Goal: Task Accomplishment & Management: Complete application form

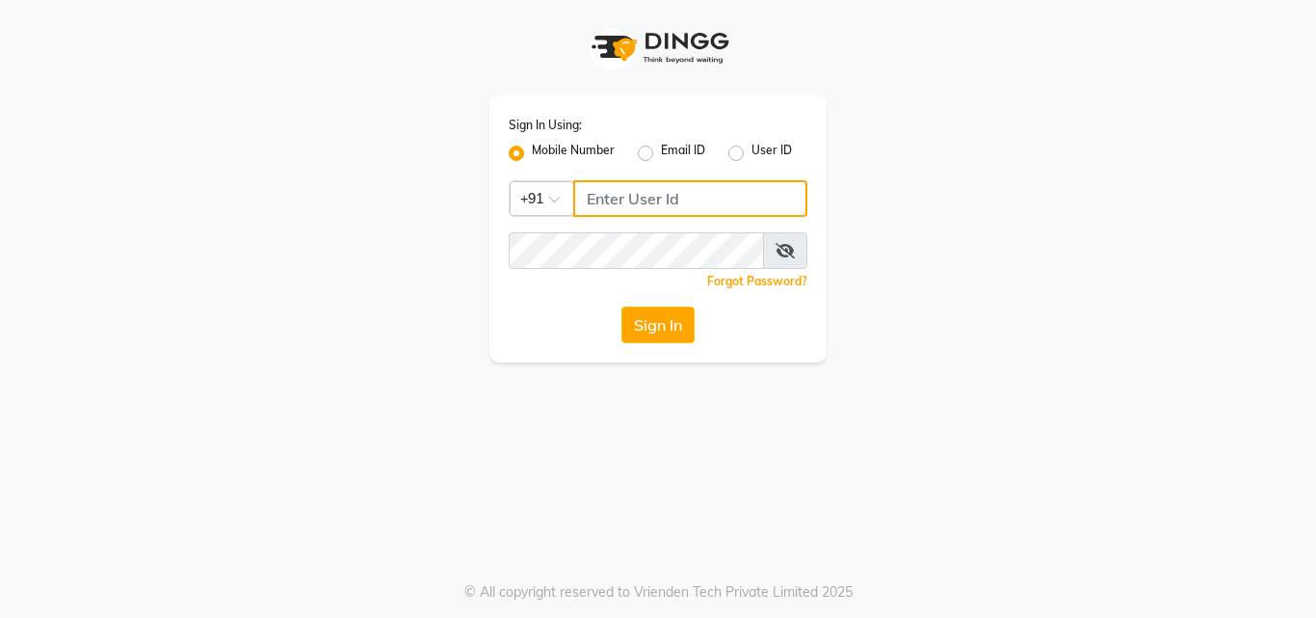
click at [679, 202] on input "Username" at bounding box center [690, 198] width 234 height 37
click at [622, 216] on input "Username" at bounding box center [690, 198] width 234 height 37
type input "8310906891"
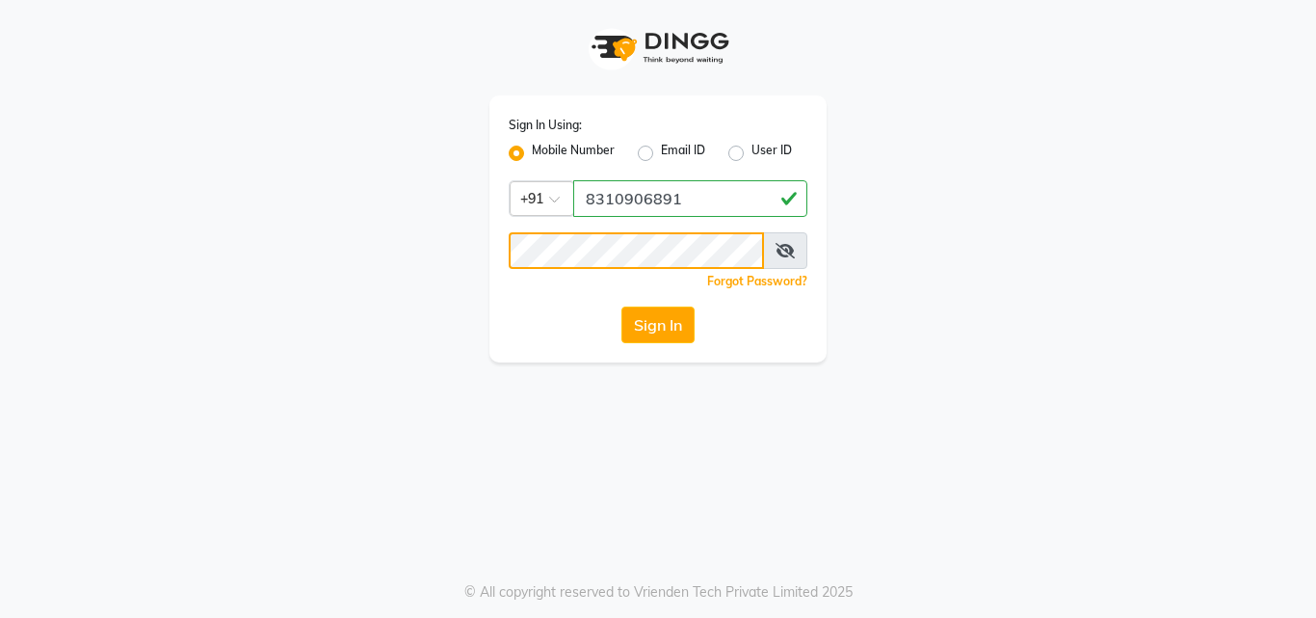
click at [622, 306] on button "Sign In" at bounding box center [658, 324] width 73 height 37
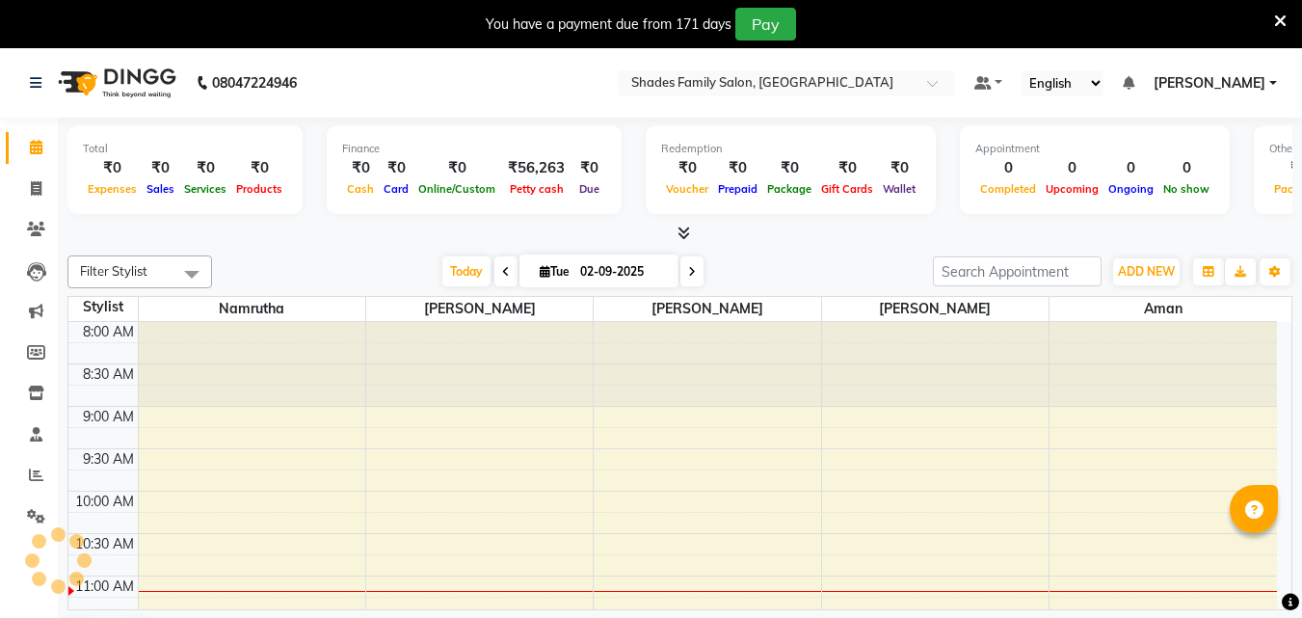
select select "en"
click at [1275, 19] on icon at bounding box center [1280, 21] width 13 height 17
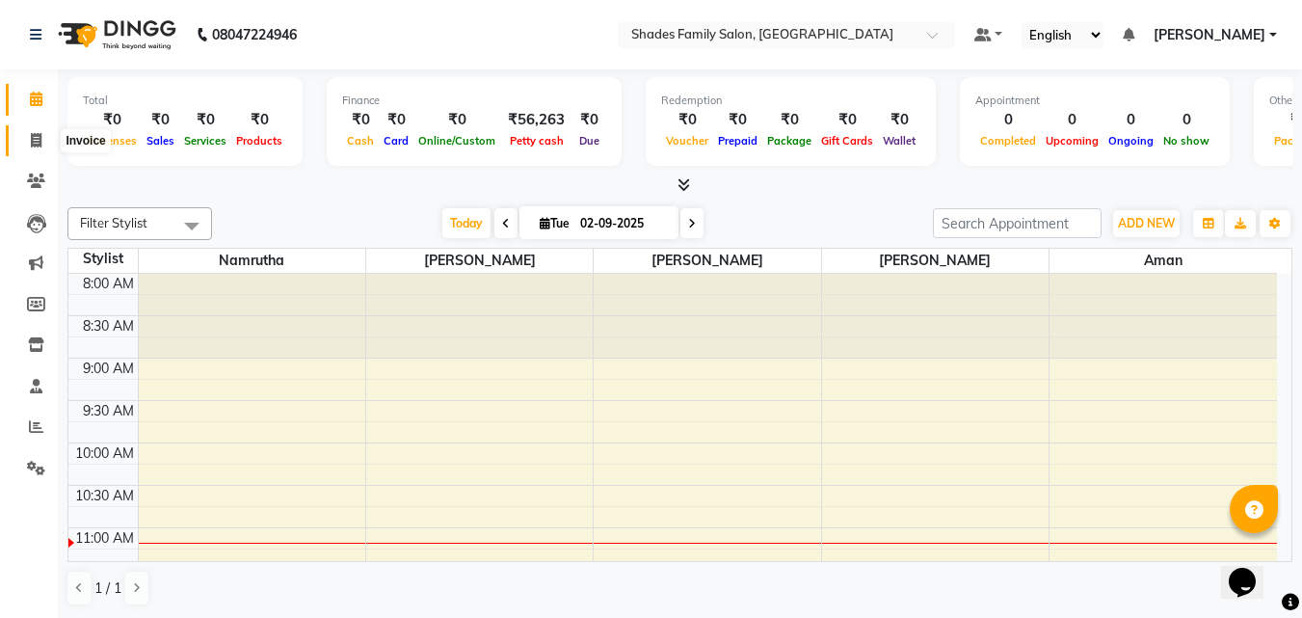
click at [34, 139] on icon at bounding box center [36, 140] width 11 height 14
click at [35, 142] on icon at bounding box center [36, 140] width 11 height 14
select select "service"
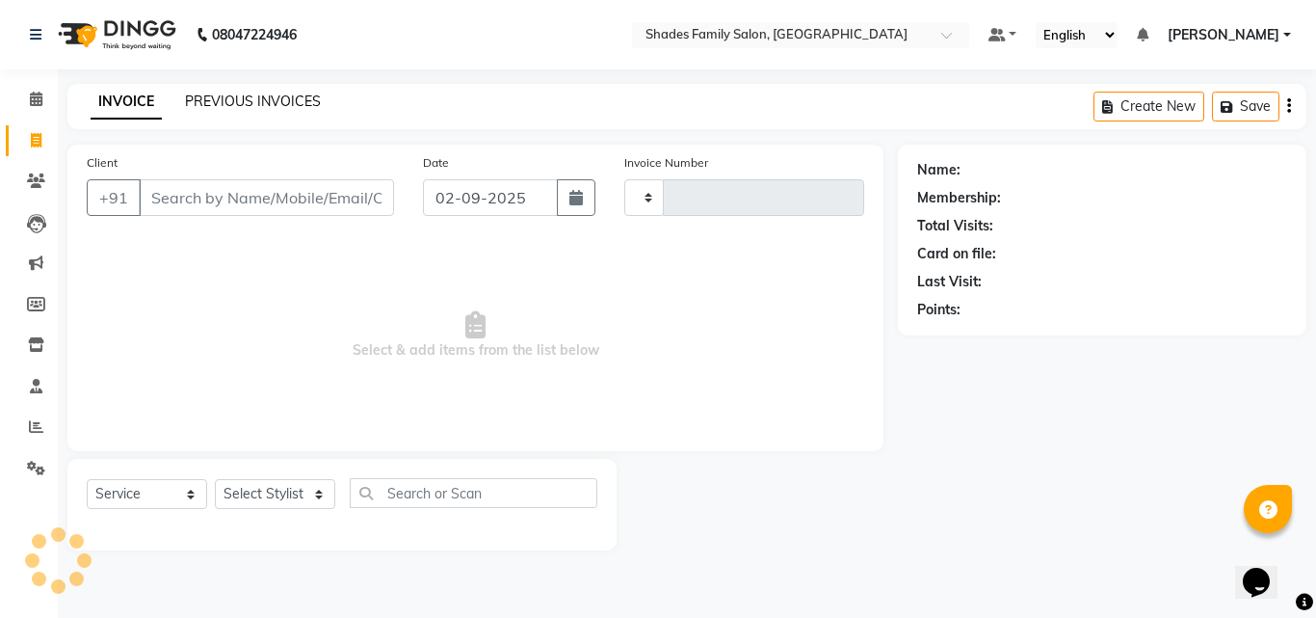
click at [255, 95] on link "PREVIOUS INVOICES" at bounding box center [253, 101] width 136 height 17
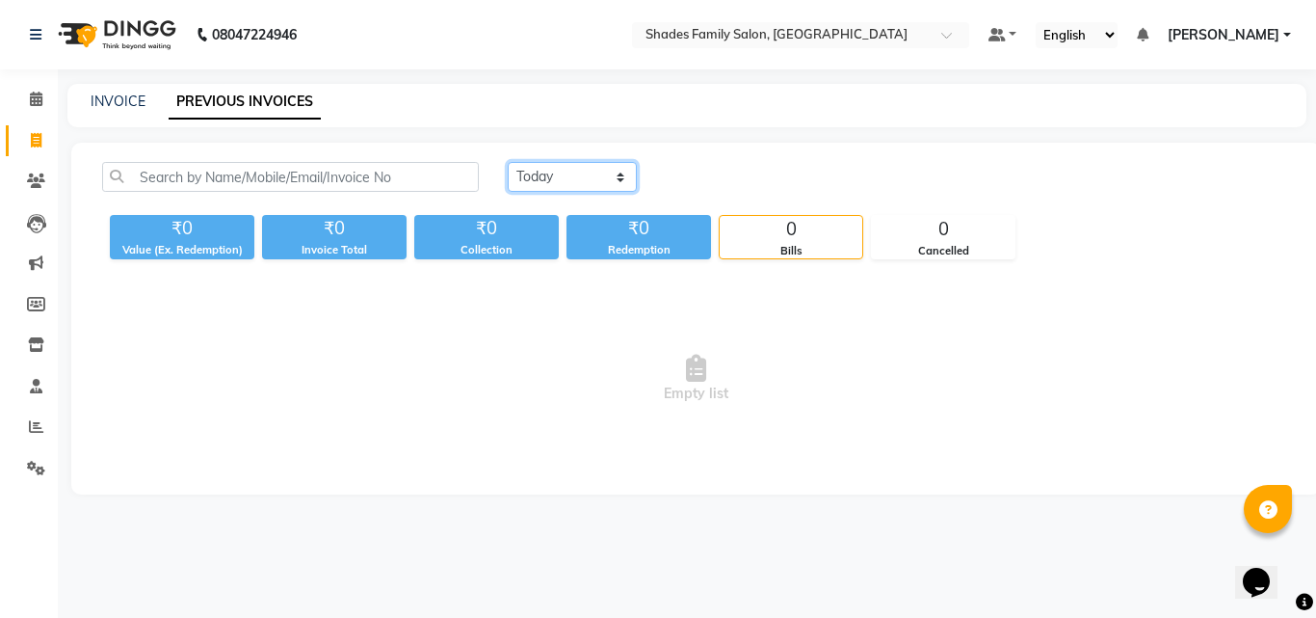
click at [547, 178] on select "Today Yesterday Custom Range" at bounding box center [572, 177] width 129 height 30
select select "yesterday"
click at [508, 162] on select "Today Yesterday Custom Range" at bounding box center [572, 177] width 129 height 30
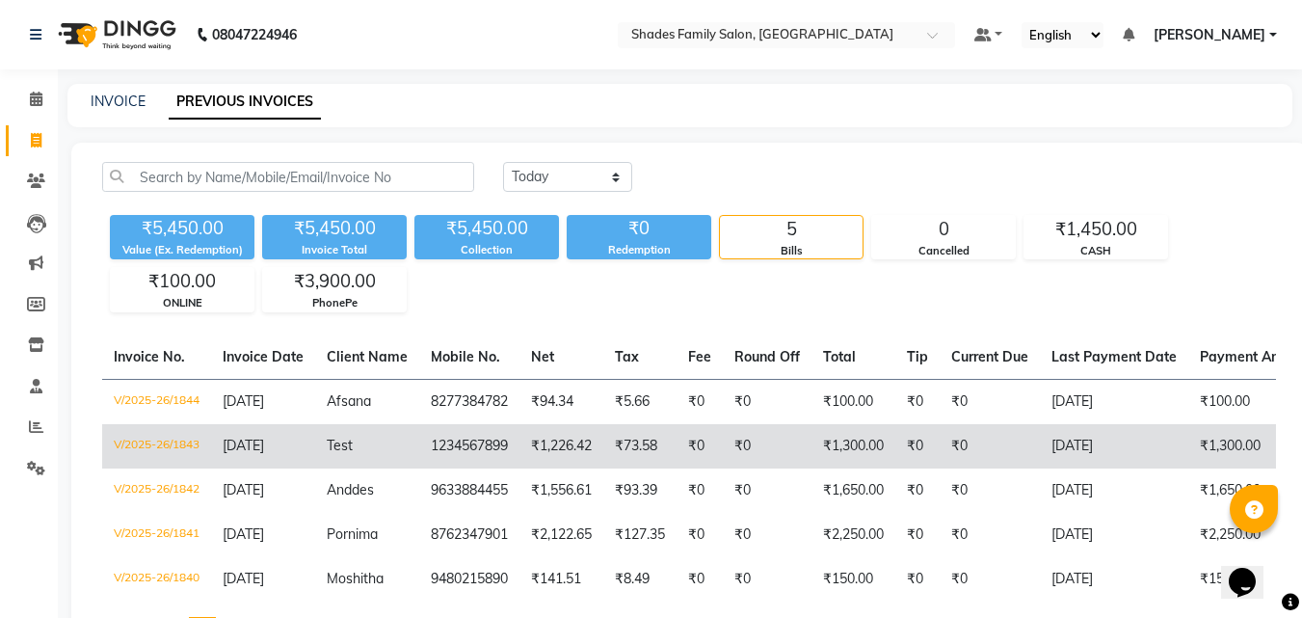
click at [487, 434] on td "1234567899" at bounding box center [469, 446] width 100 height 44
click at [498, 441] on td "1234567899" at bounding box center [469, 446] width 100 height 44
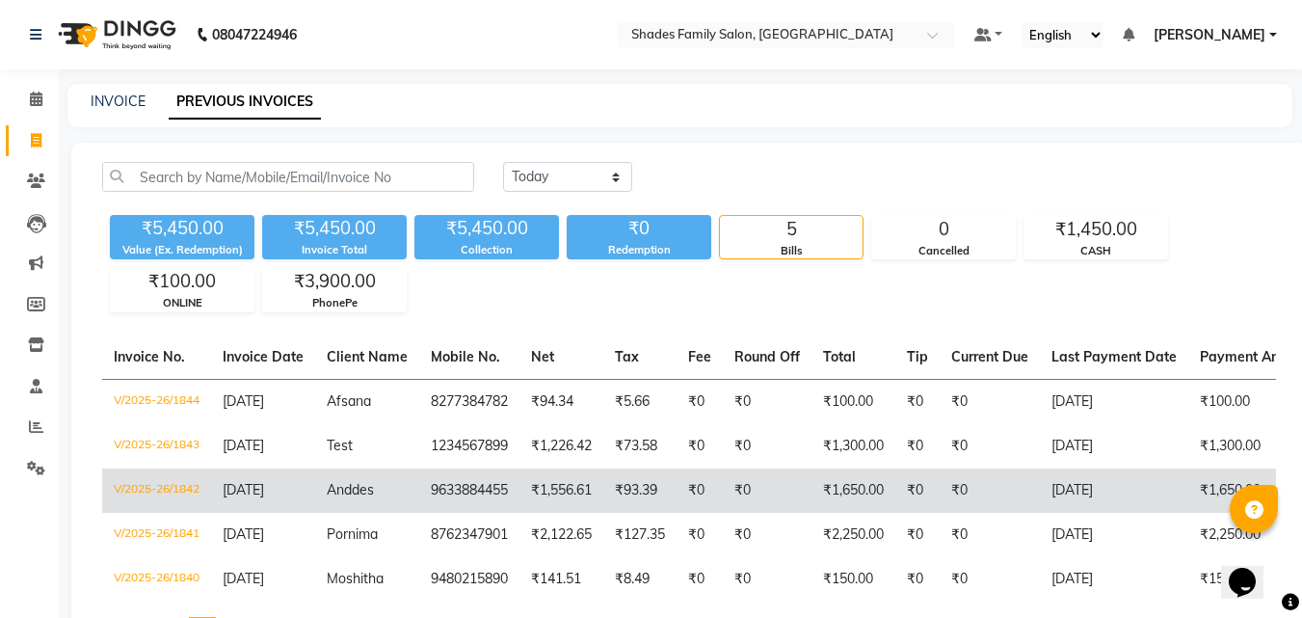
click at [503, 506] on td "9633884455" at bounding box center [469, 490] width 100 height 44
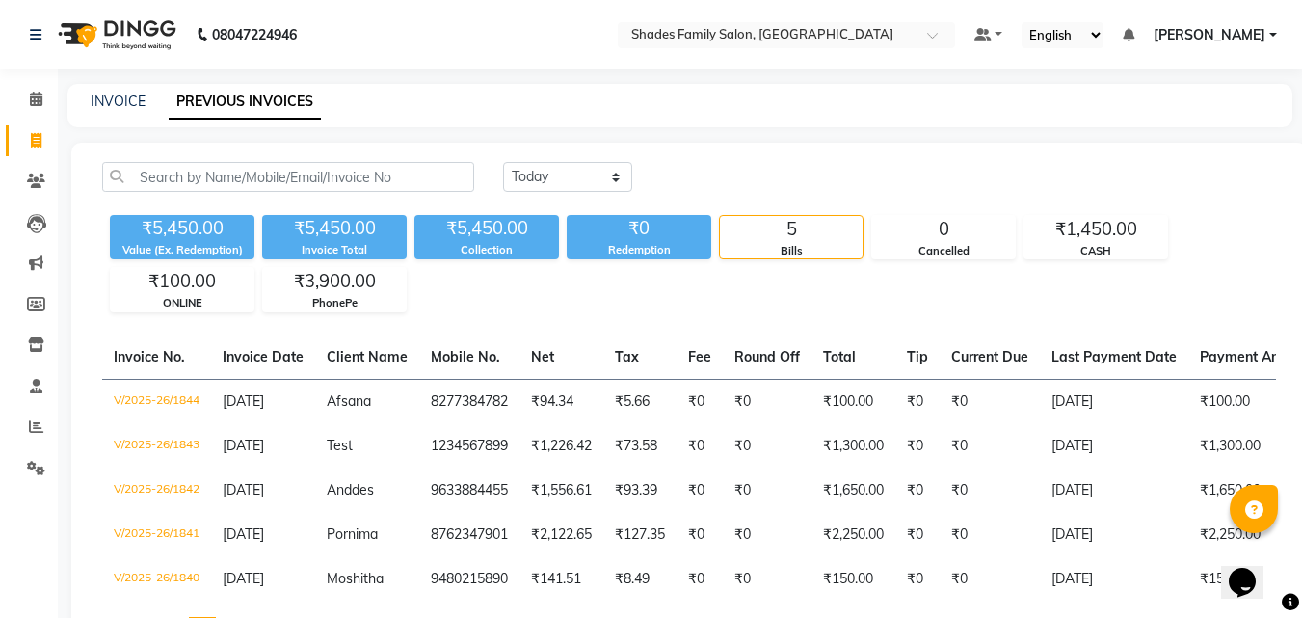
click at [546, 508] on td "₹1,556.61" at bounding box center [561, 490] width 84 height 44
click at [37, 139] on icon at bounding box center [36, 140] width 11 height 14
select select "service"
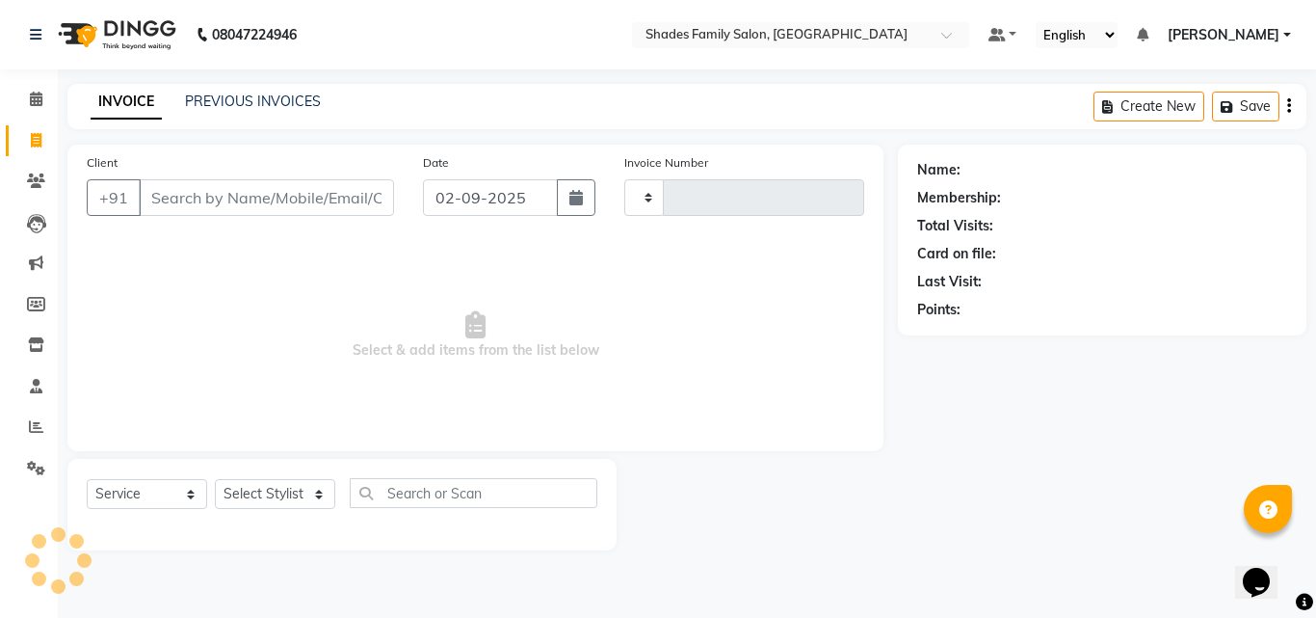
type input "1845"
select select "7447"
click at [272, 489] on select "Select Stylist" at bounding box center [275, 494] width 120 height 30
click at [289, 497] on select "Select Stylist" at bounding box center [275, 494] width 120 height 30
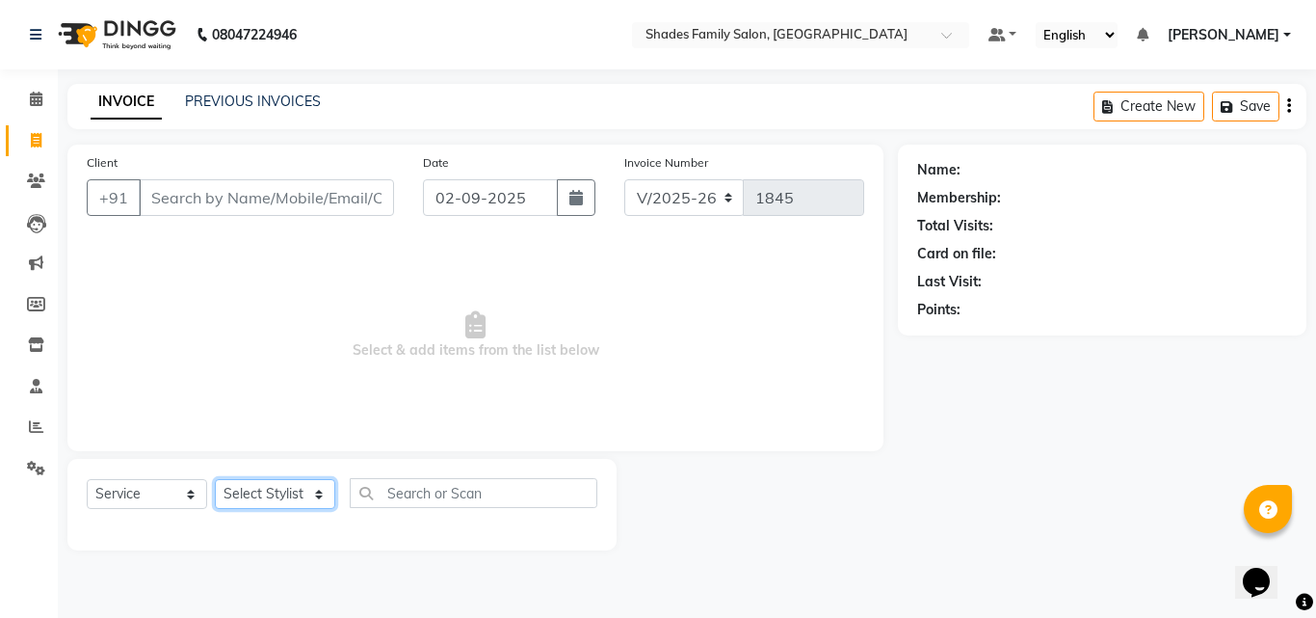
click at [289, 497] on select "Select Stylist" at bounding box center [275, 494] width 120 height 30
click at [315, 490] on select "Select Stylist" at bounding box center [275, 494] width 120 height 30
click at [314, 487] on select "Select Stylist Aman Monica Namrutha Ranjith Zeeshan" at bounding box center [275, 494] width 120 height 30
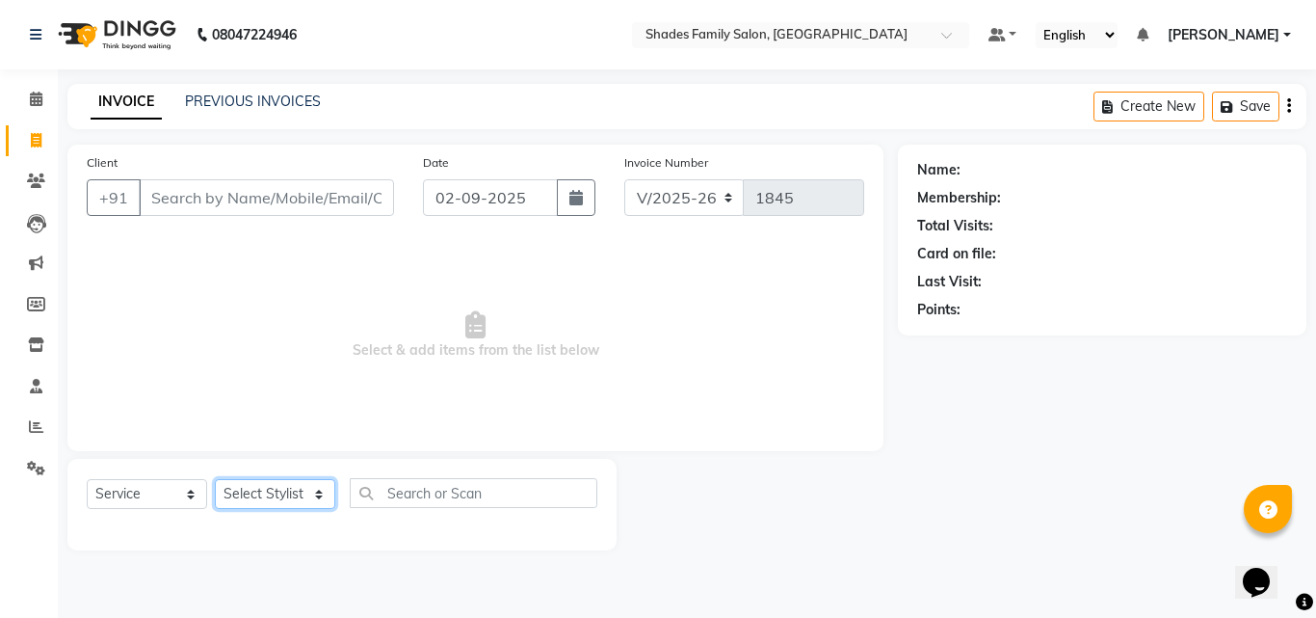
click at [313, 487] on select "Select Stylist Aman Monica Namrutha Ranjith Zeeshan" at bounding box center [275, 494] width 120 height 30
select select "65368"
click at [215, 479] on select "Select Stylist Aman Monica Namrutha Ranjith Zeeshan" at bounding box center [275, 494] width 120 height 30
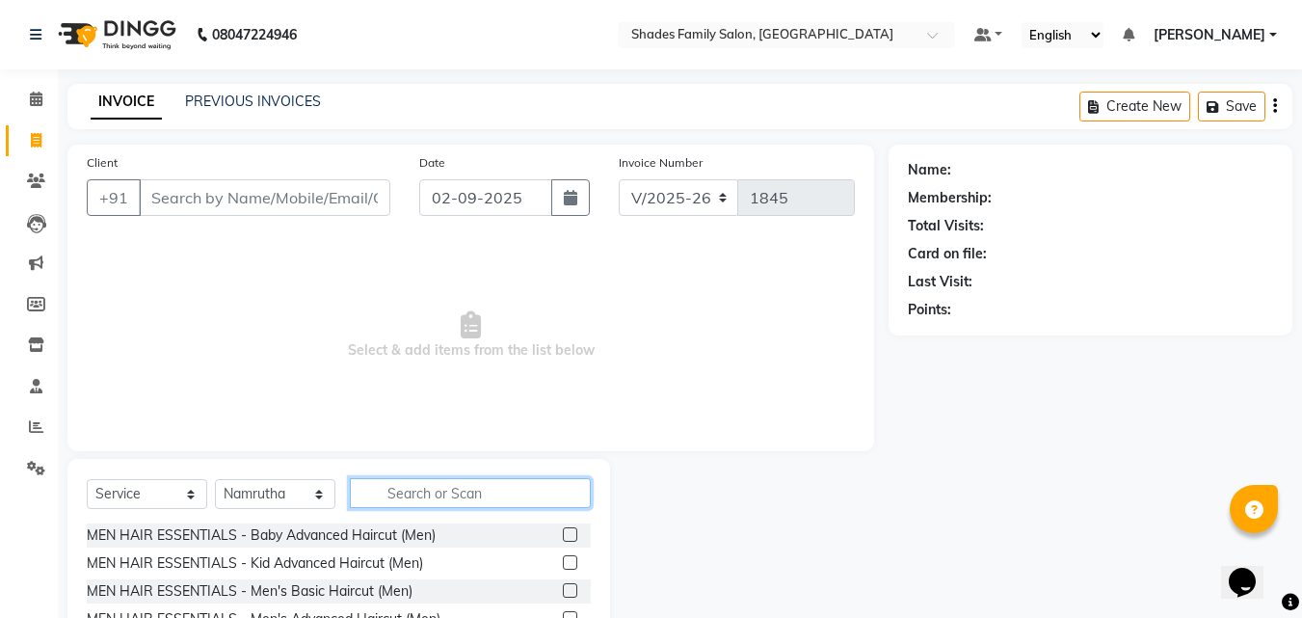
click at [442, 502] on input "text" at bounding box center [470, 493] width 241 height 30
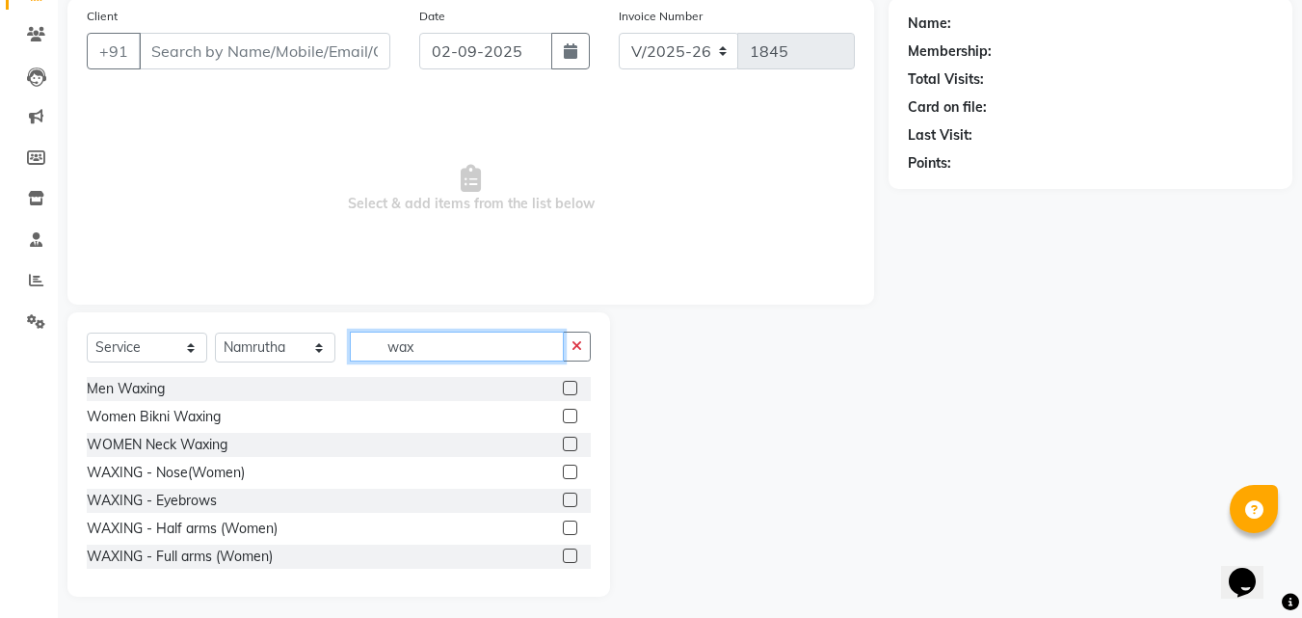
scroll to position [154, 0]
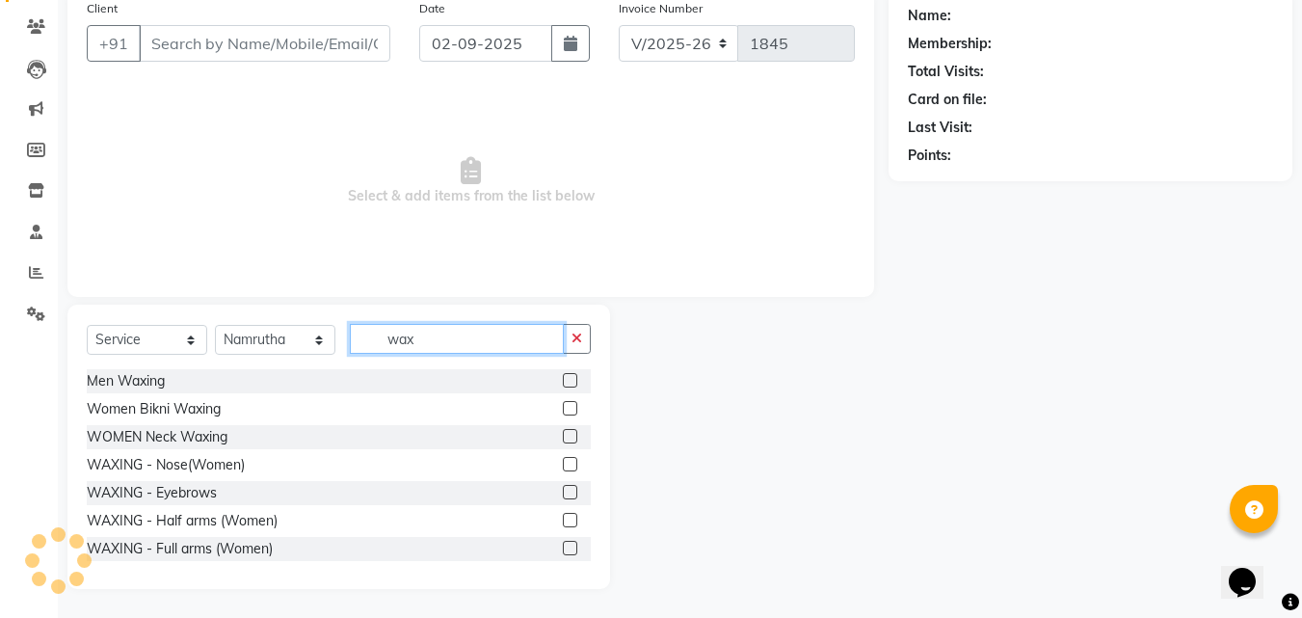
type input "wax"
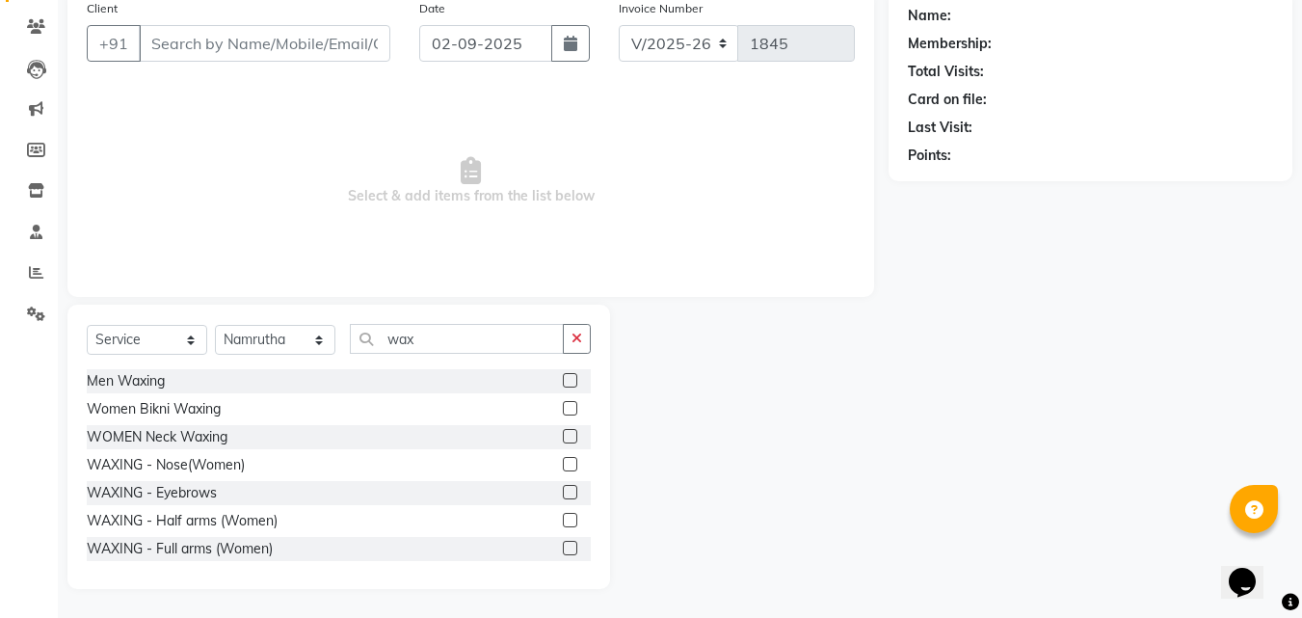
click at [563, 521] on label at bounding box center [570, 520] width 14 height 14
click at [563, 521] on input "checkbox" at bounding box center [569, 521] width 13 height 13
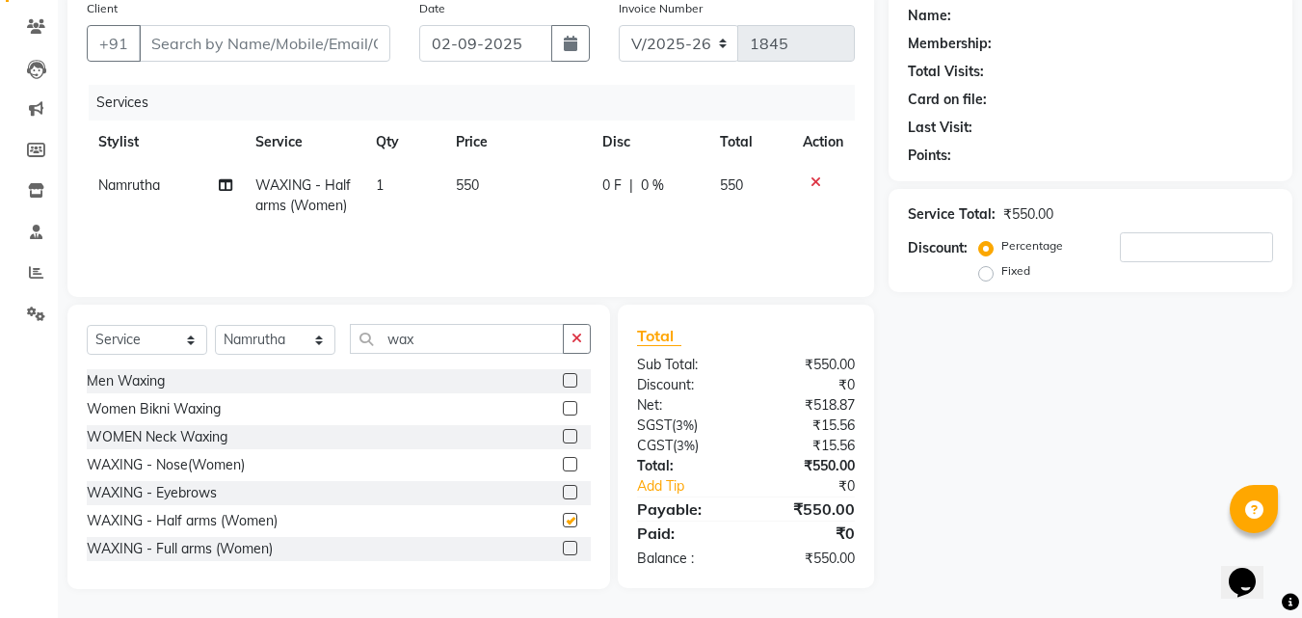
checkbox input "false"
click at [563, 549] on label at bounding box center [570, 548] width 14 height 14
click at [563, 549] on input "checkbox" at bounding box center [569, 548] width 13 height 13
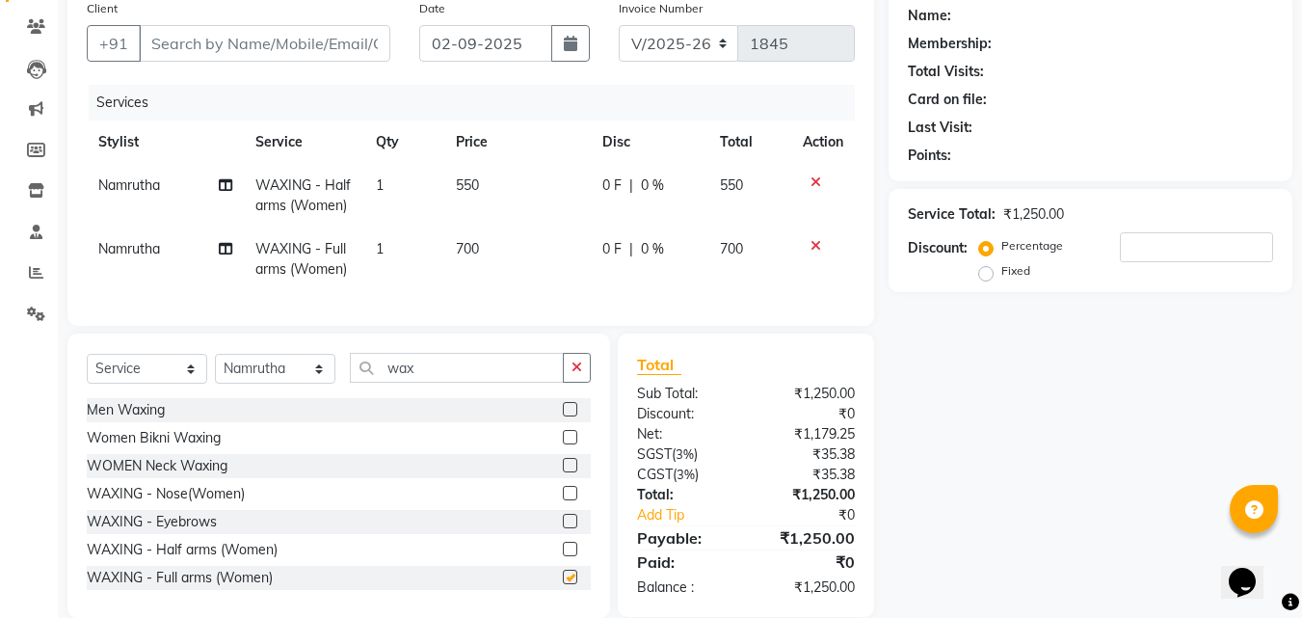
checkbox input "false"
click at [810, 181] on icon at bounding box center [815, 181] width 11 height 13
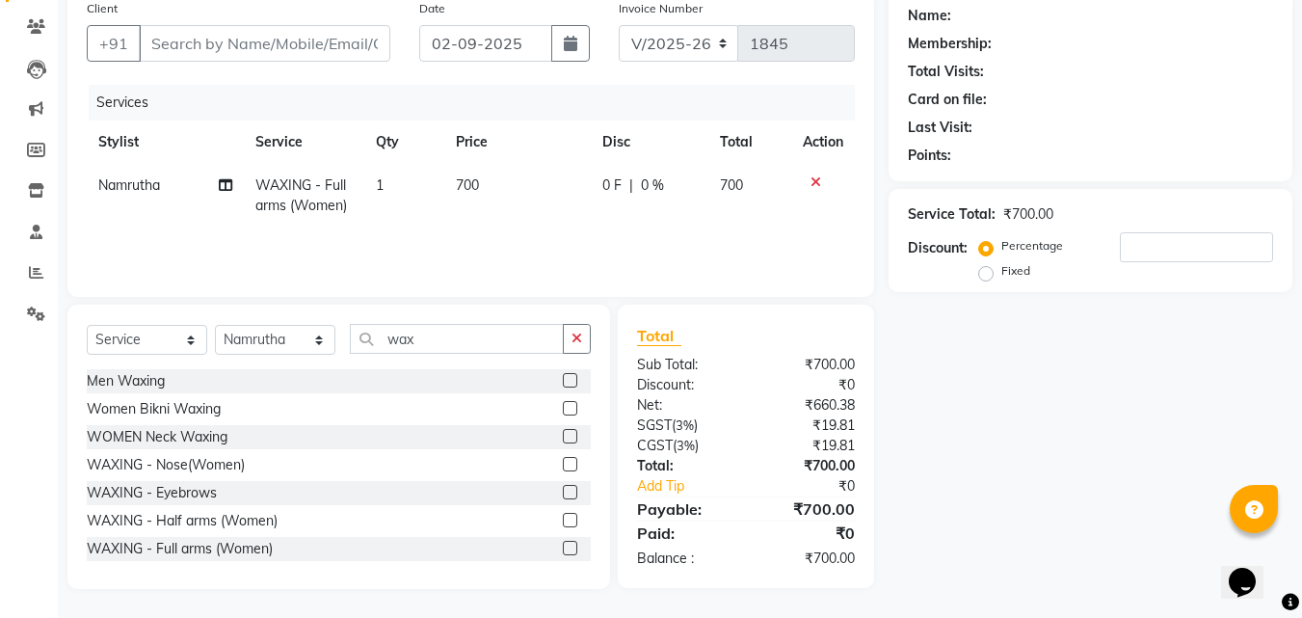
scroll to position [96, 0]
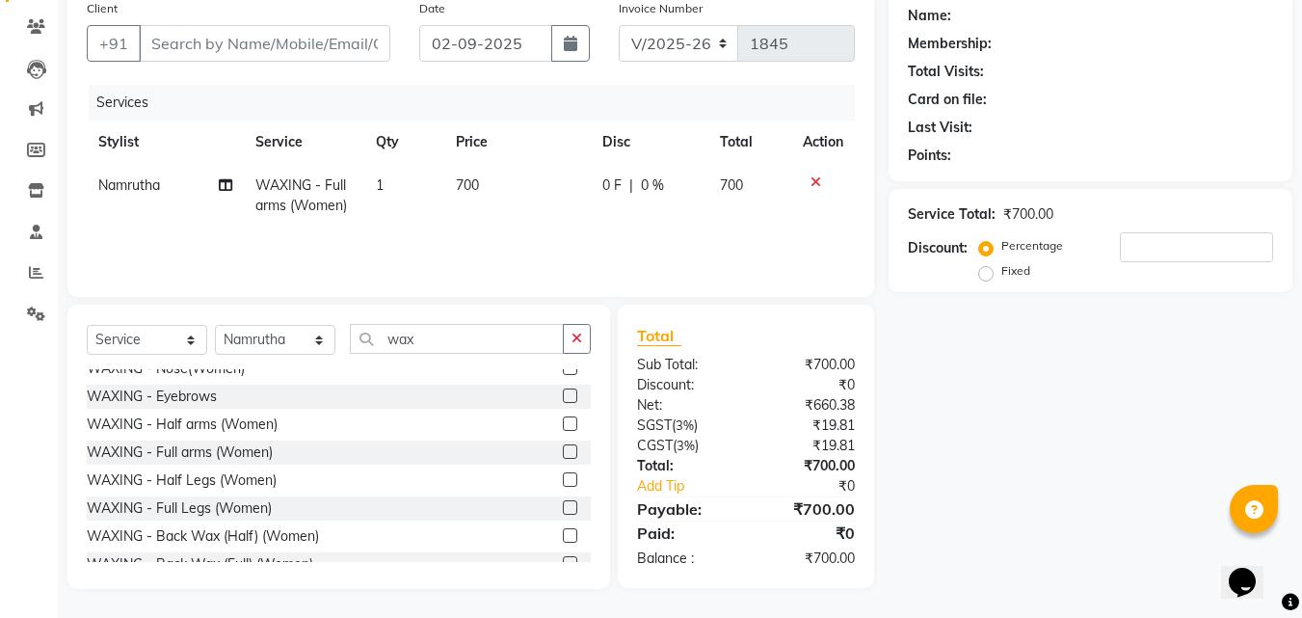
click at [563, 479] on label at bounding box center [570, 479] width 14 height 14
click at [563, 479] on input "checkbox" at bounding box center [569, 480] width 13 height 13
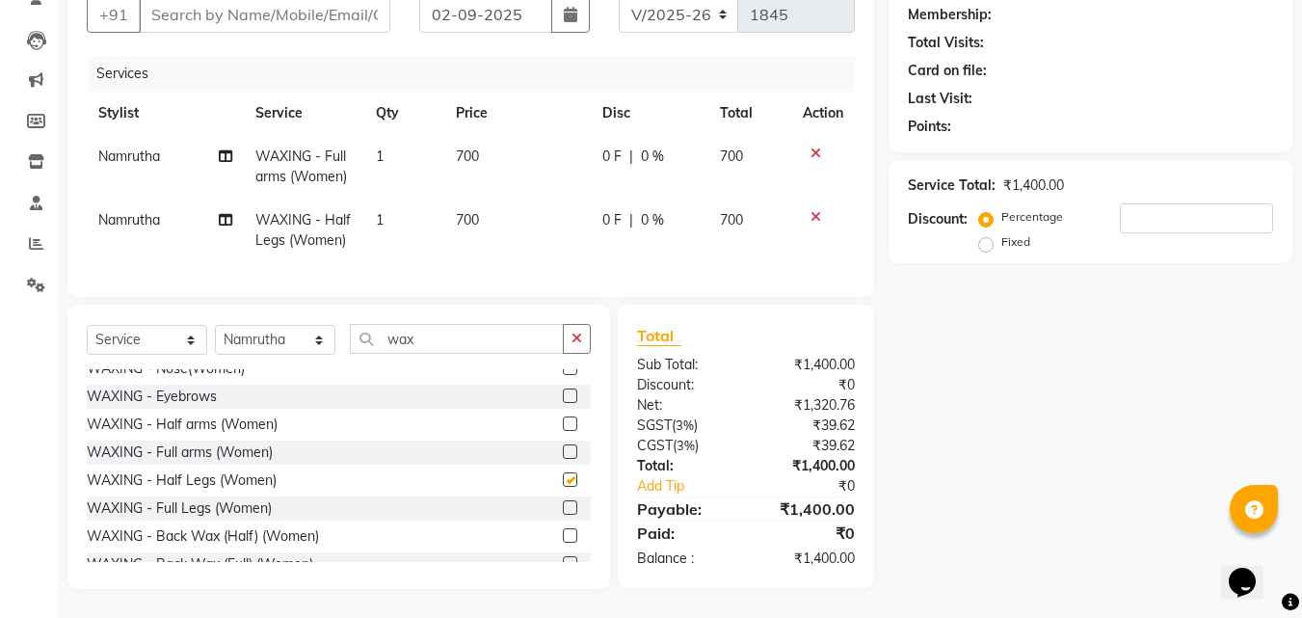
checkbox input "false"
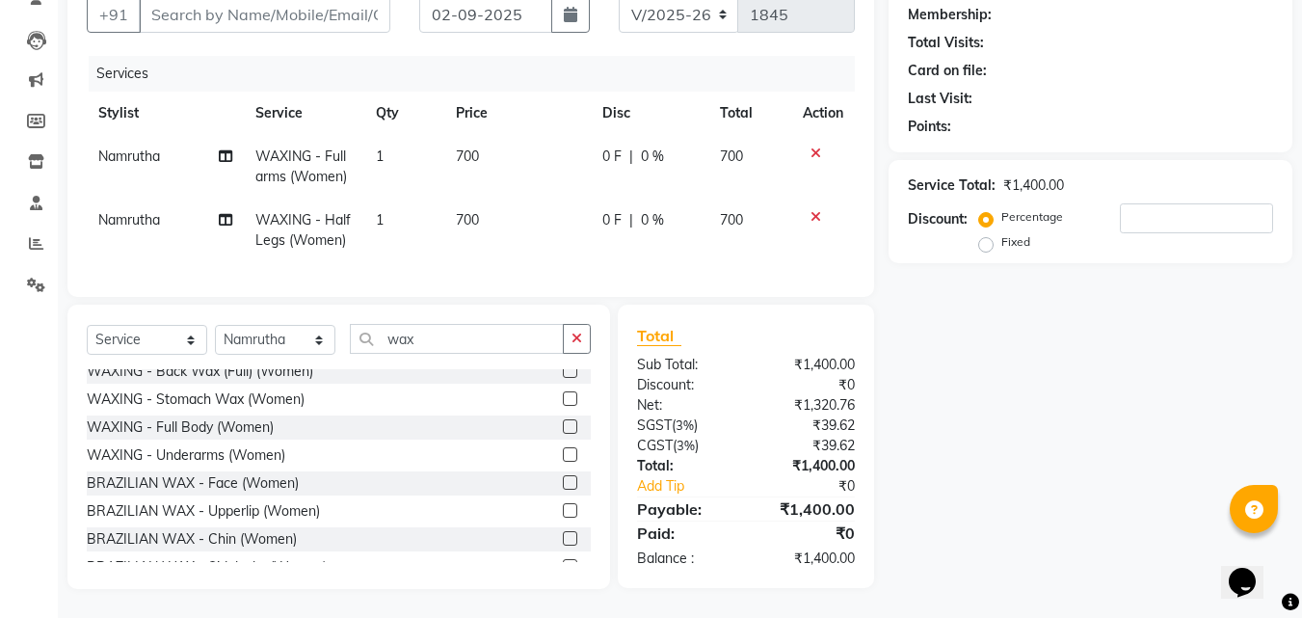
scroll to position [338, 0]
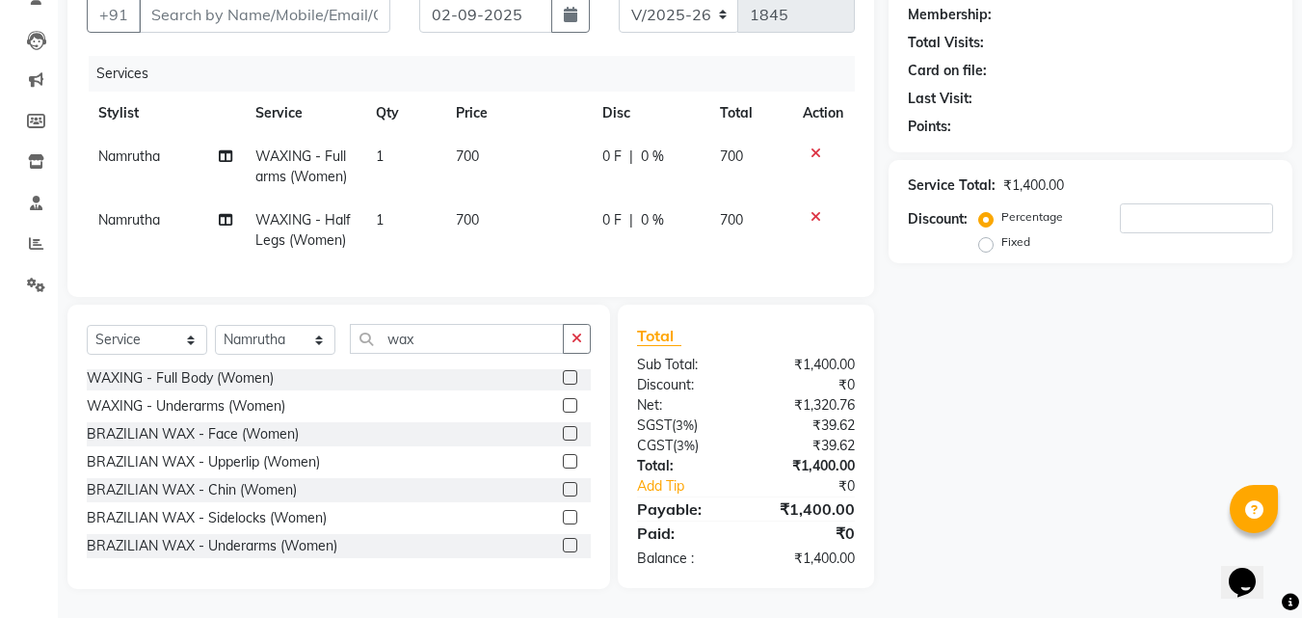
click at [563, 545] on label at bounding box center [570, 545] width 14 height 14
click at [563, 545] on input "checkbox" at bounding box center [569, 546] width 13 height 13
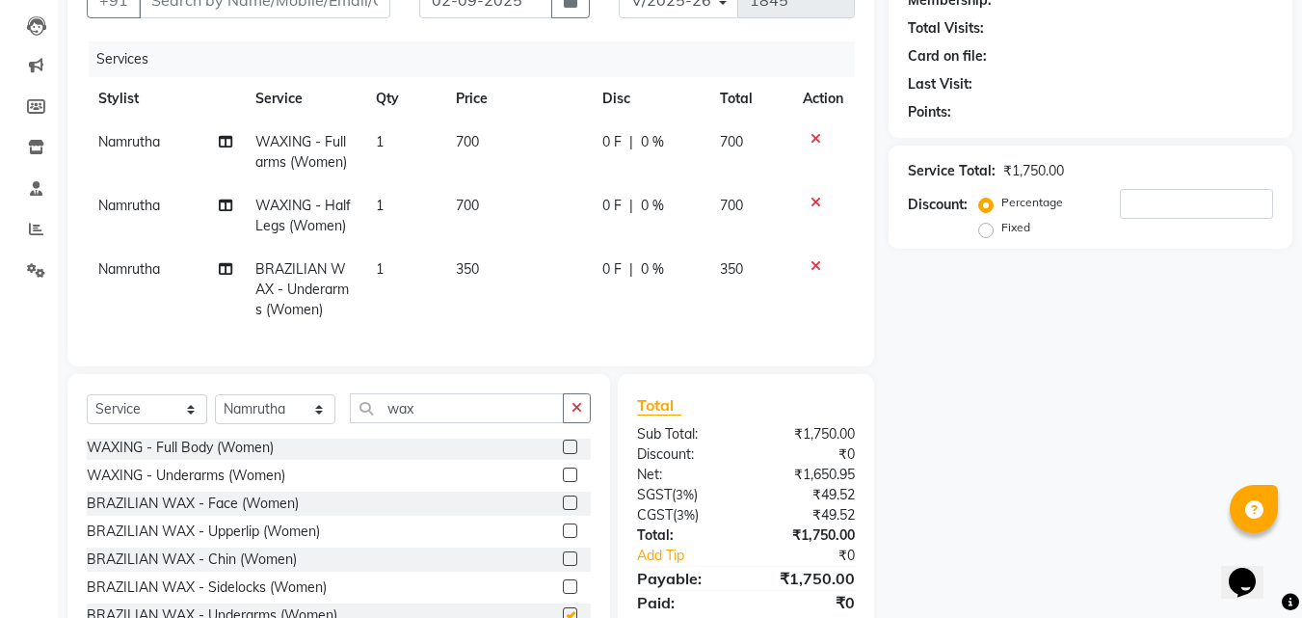
checkbox input "false"
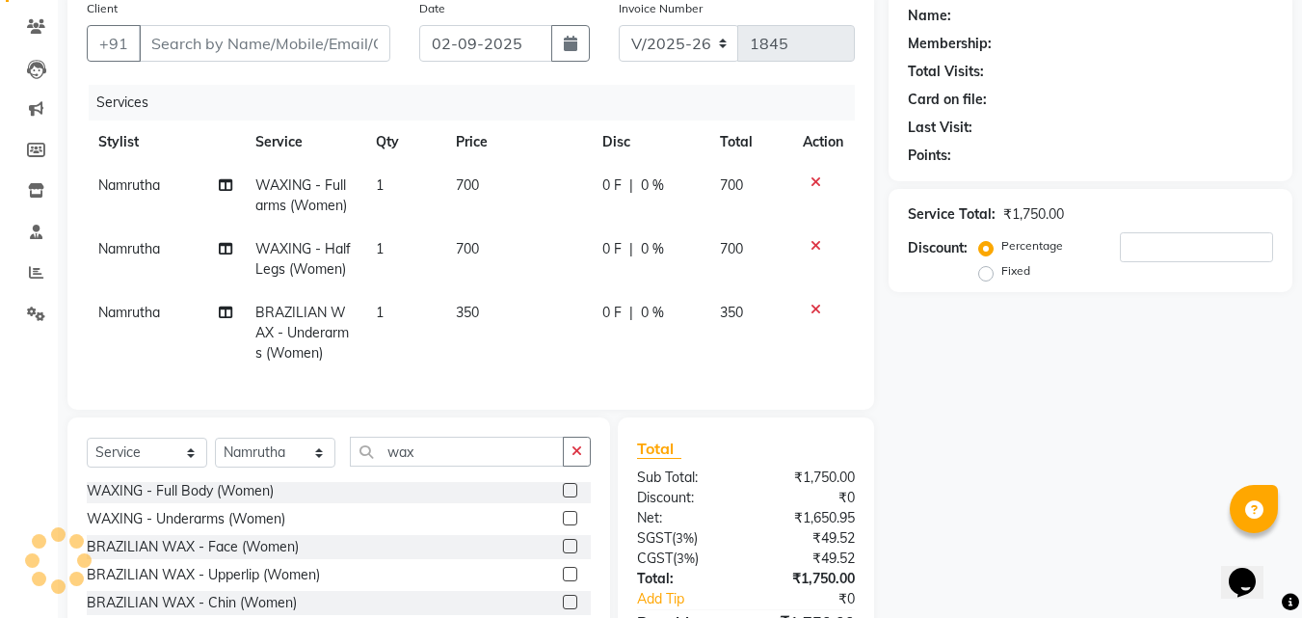
click at [754, 6] on main "INVOICE PREVIOUS INVOICES Create New Save Client +91 Date 02-09-2025 Invoice Nu…" at bounding box center [680, 330] width 1244 height 801
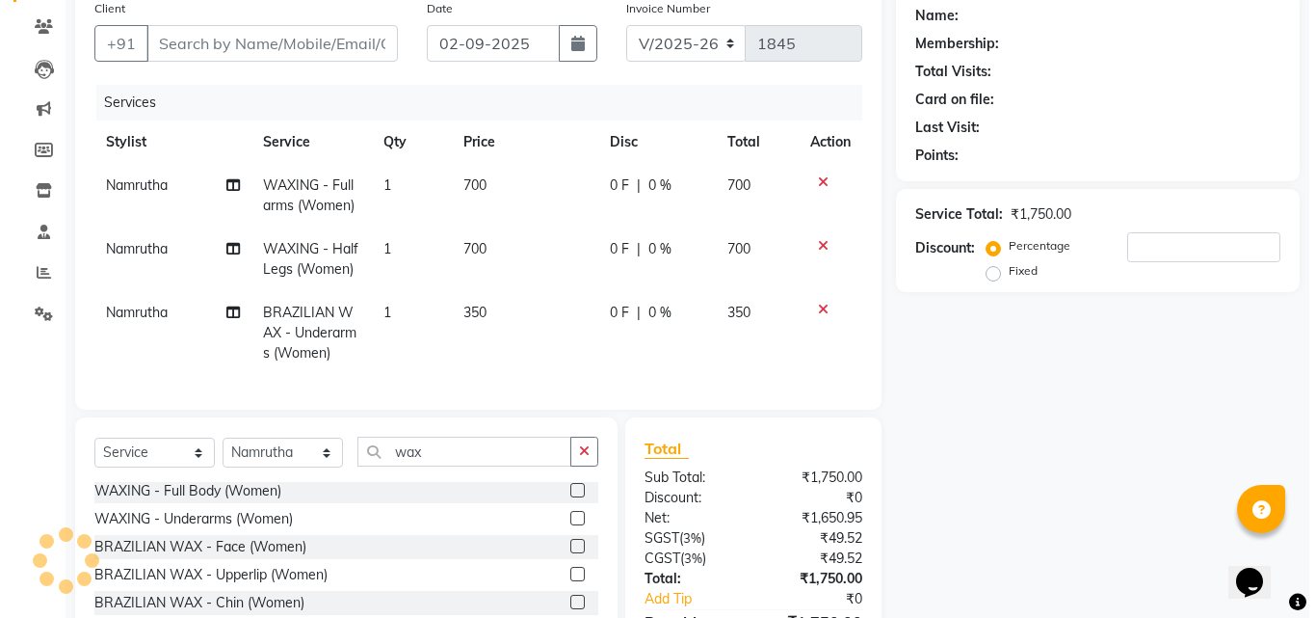
scroll to position [113, 0]
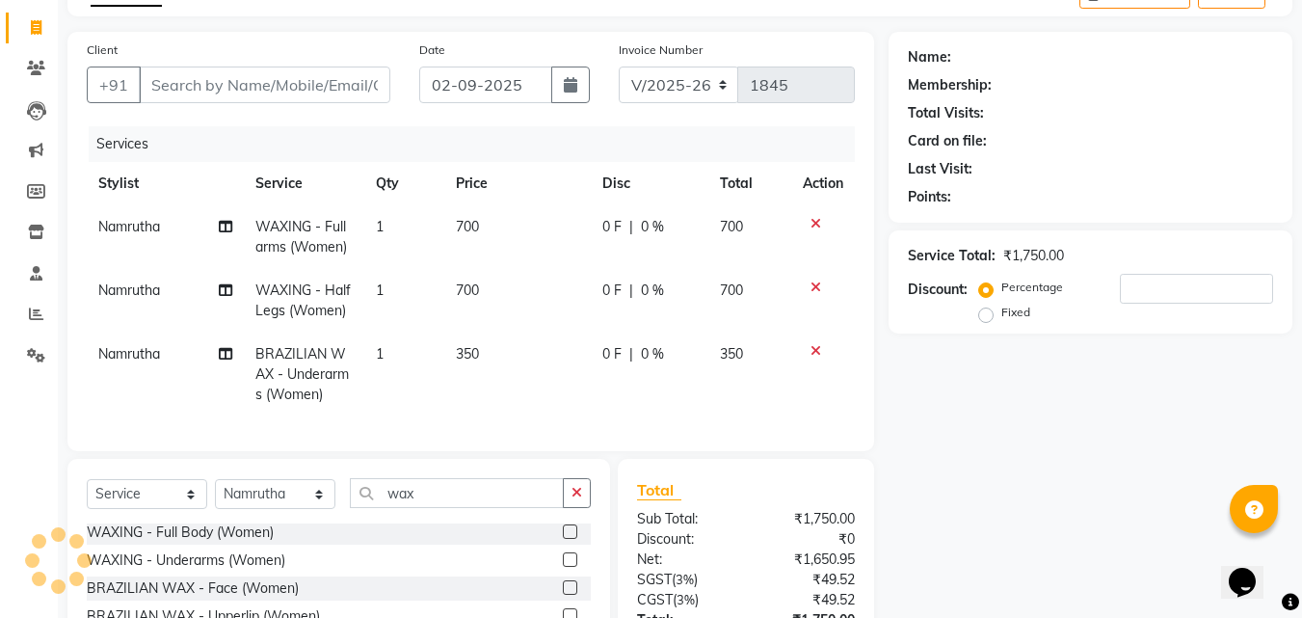
click at [1000, 29] on main "INVOICE PREVIOUS INVOICES Create New Save Client +91 Date 02-09-2025 Invoice Nu…" at bounding box center [680, 371] width 1244 height 801
click at [318, 88] on input "Client" at bounding box center [264, 84] width 251 height 37
click at [317, 84] on input "Client" at bounding box center [264, 84] width 251 height 37
type input "8"
type input "0"
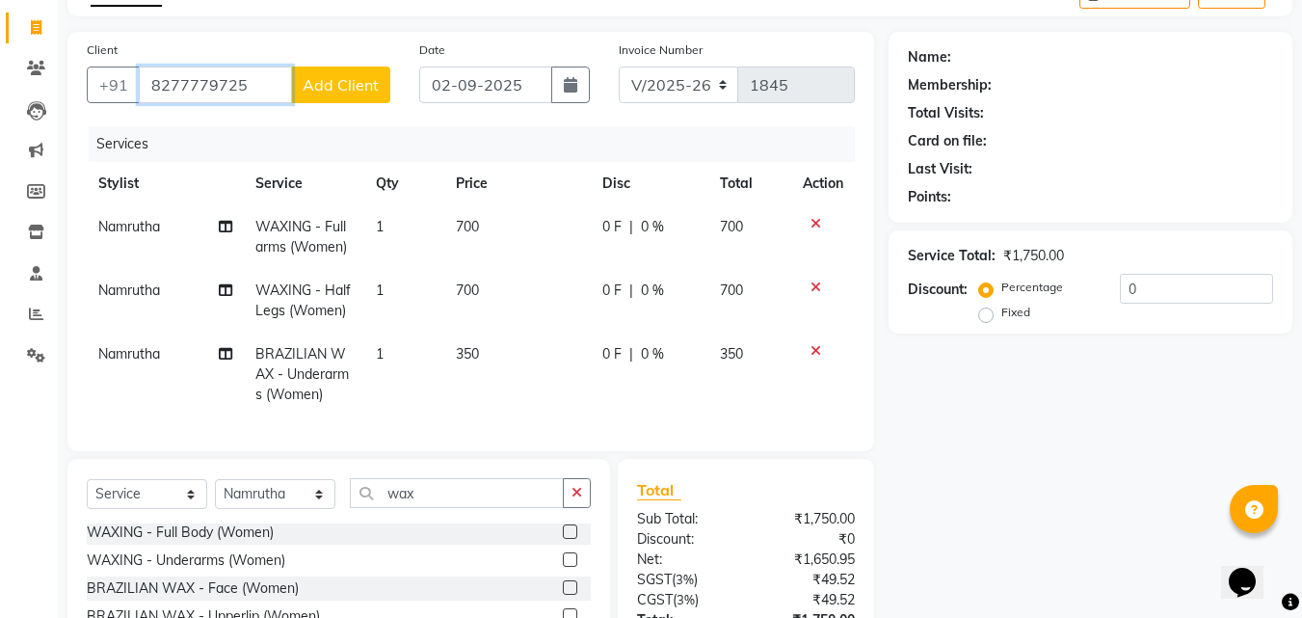
type input "8277779725"
click at [352, 87] on span "Add Client" at bounding box center [341, 84] width 76 height 19
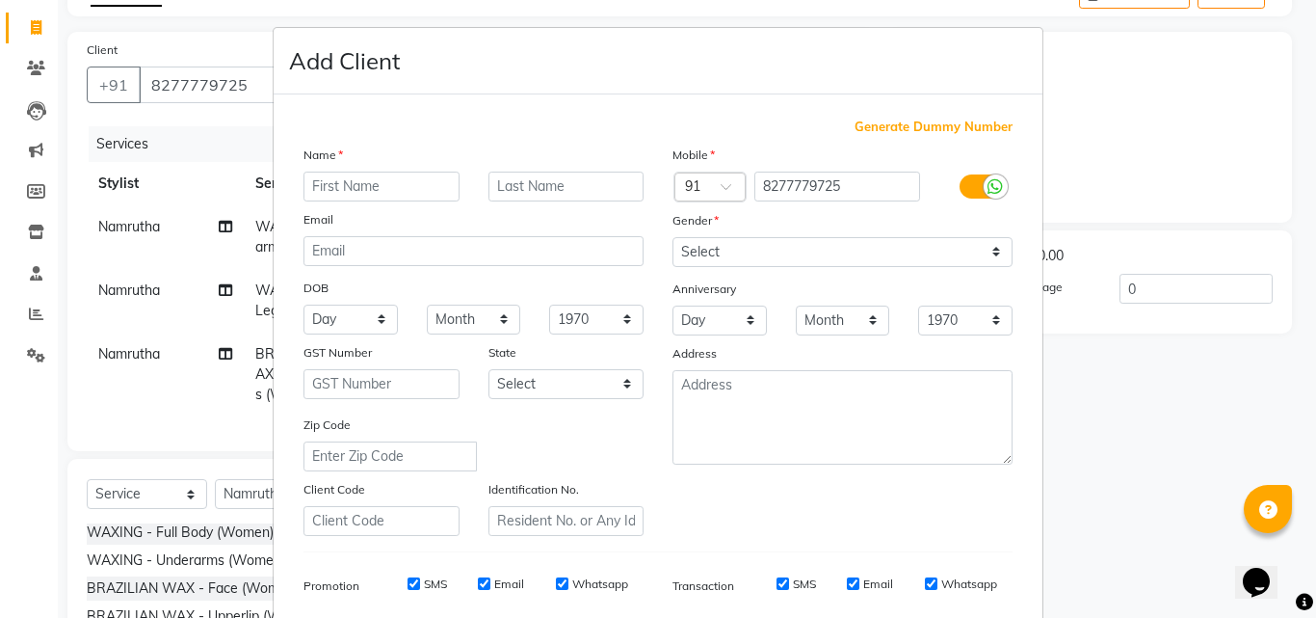
click at [343, 186] on input "text" at bounding box center [382, 187] width 156 height 30
type input "Deekshith"
click at [736, 250] on select "Select Male Female Other Prefer Not To Say" at bounding box center [843, 252] width 340 height 30
click at [673, 237] on select "Select Male Female Other Prefer Not To Say" at bounding box center [843, 252] width 340 height 30
click at [720, 251] on select "Select Male Female Other Prefer Not To Say" at bounding box center [843, 252] width 340 height 30
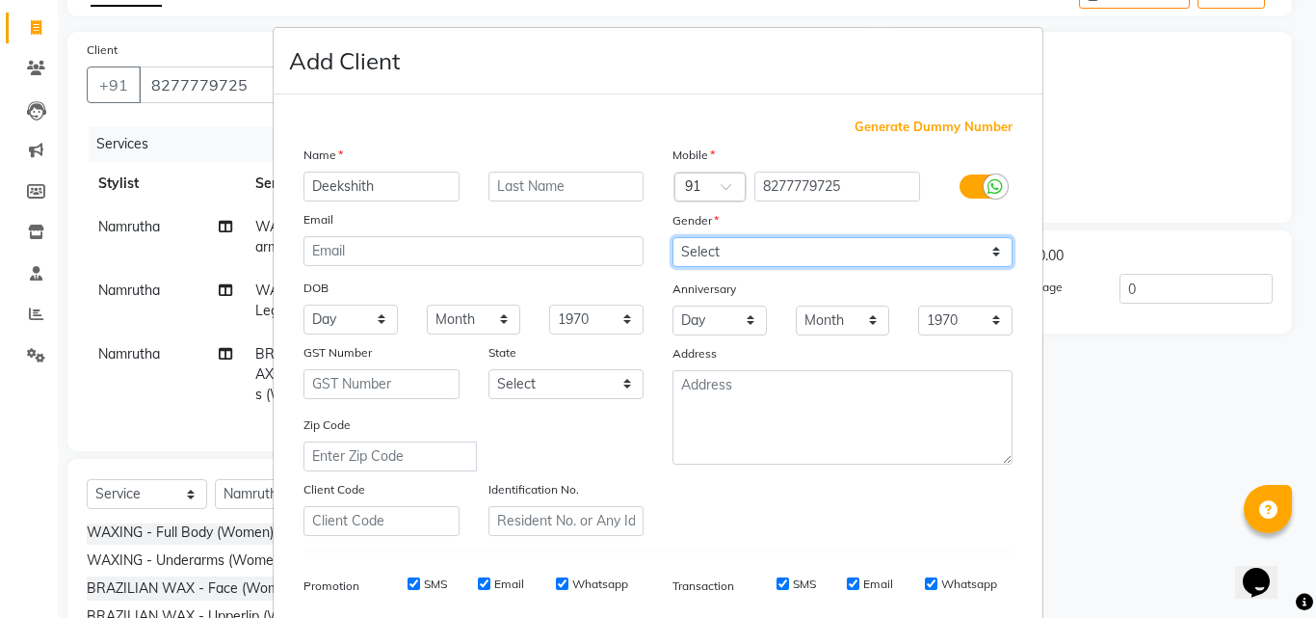
select select "male"
click at [673, 237] on select "Select Male Female Other Prefer Not To Say" at bounding box center [843, 252] width 340 height 30
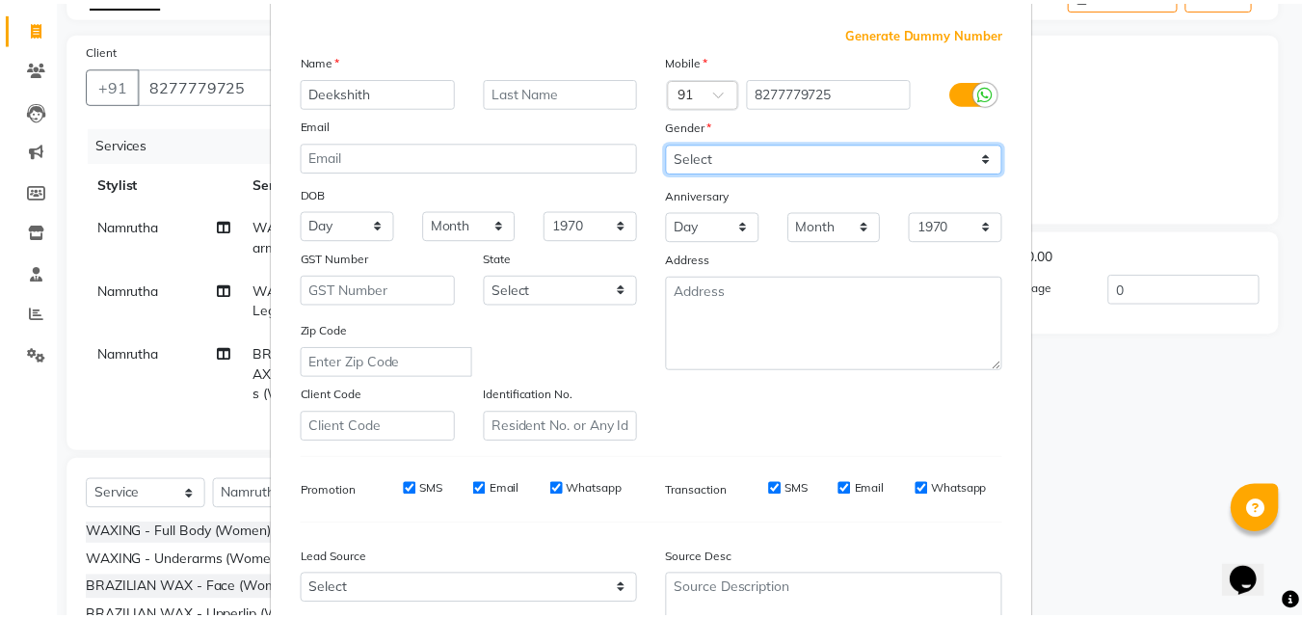
scroll to position [272, 0]
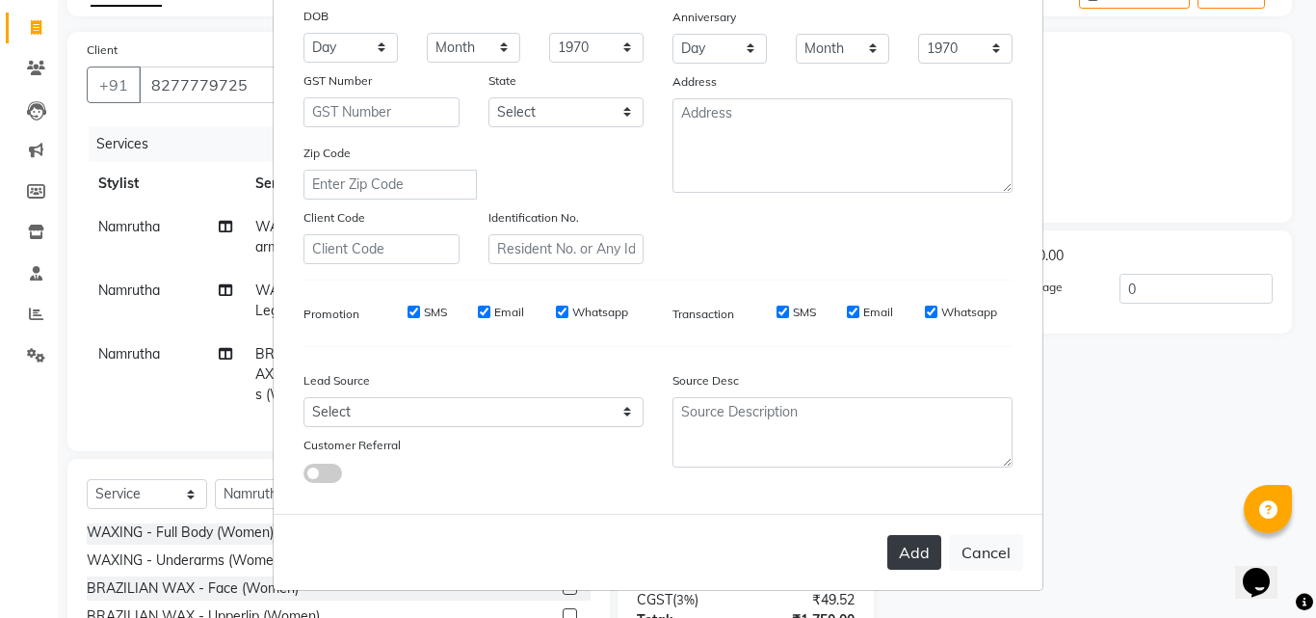
click at [896, 542] on button "Add" at bounding box center [914, 552] width 54 height 35
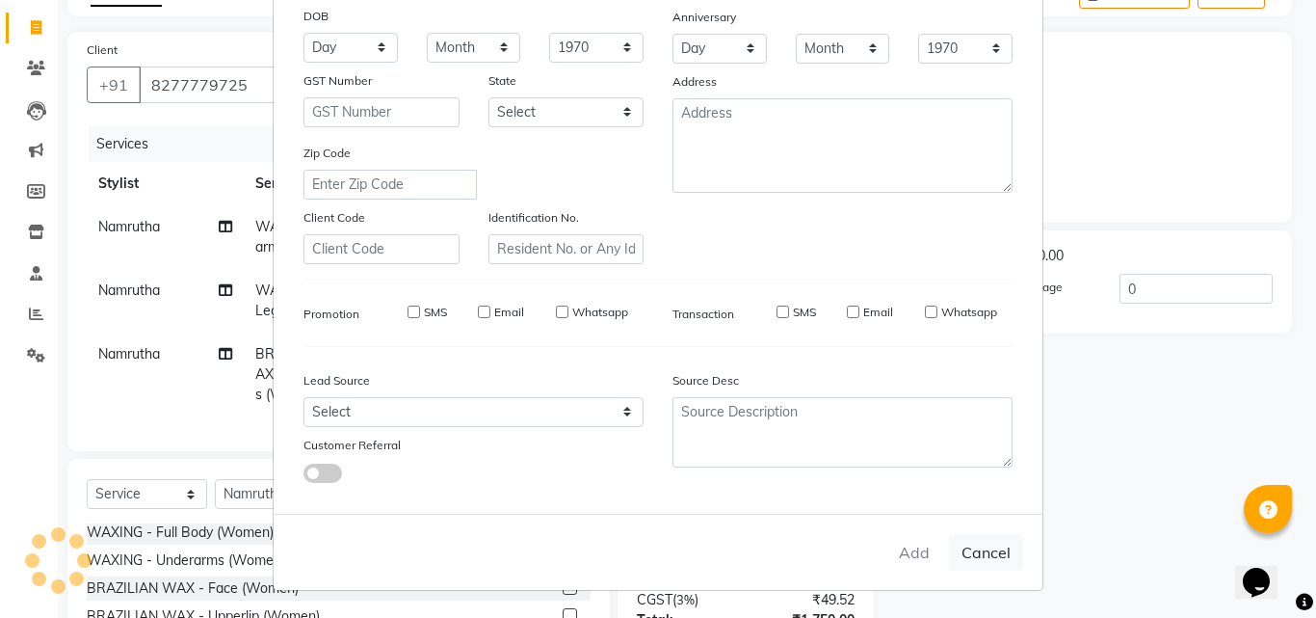
select select
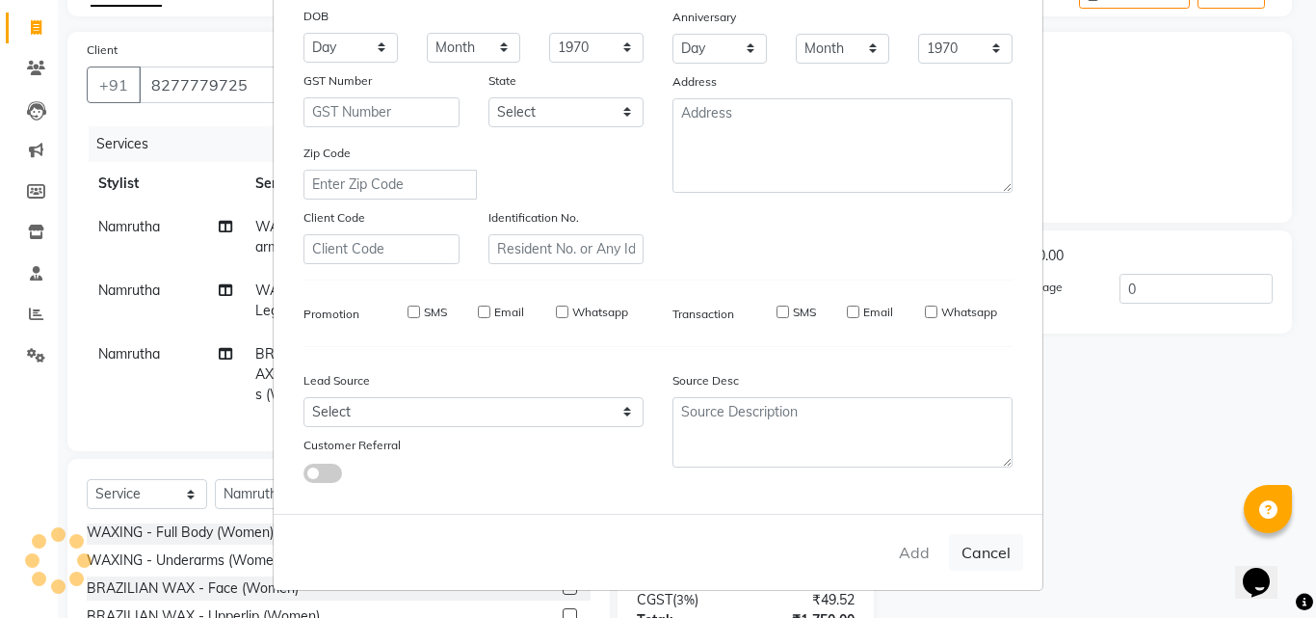
select select
checkbox input "false"
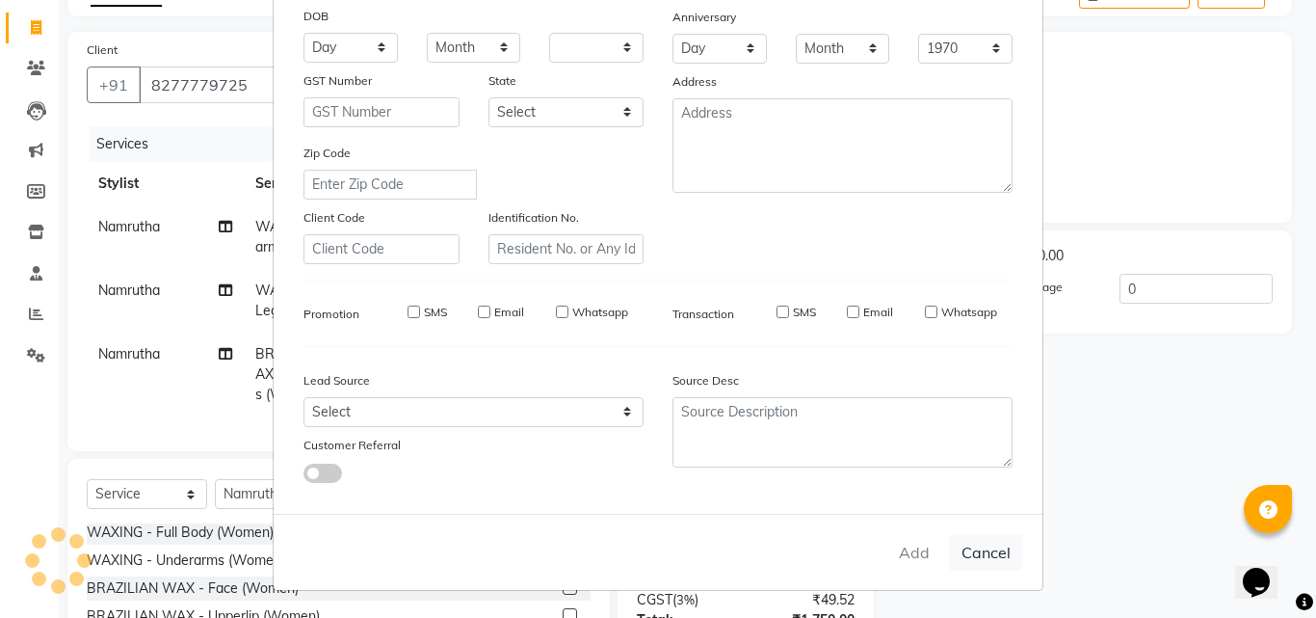
checkbox input "false"
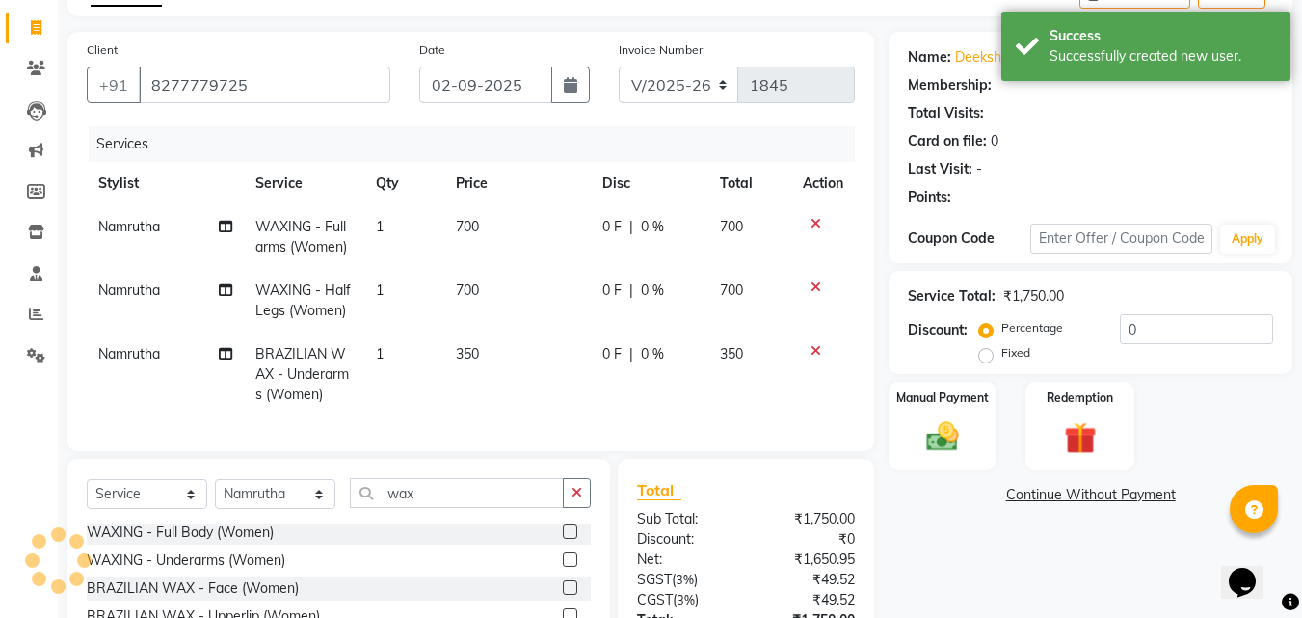
scroll to position [209, 0]
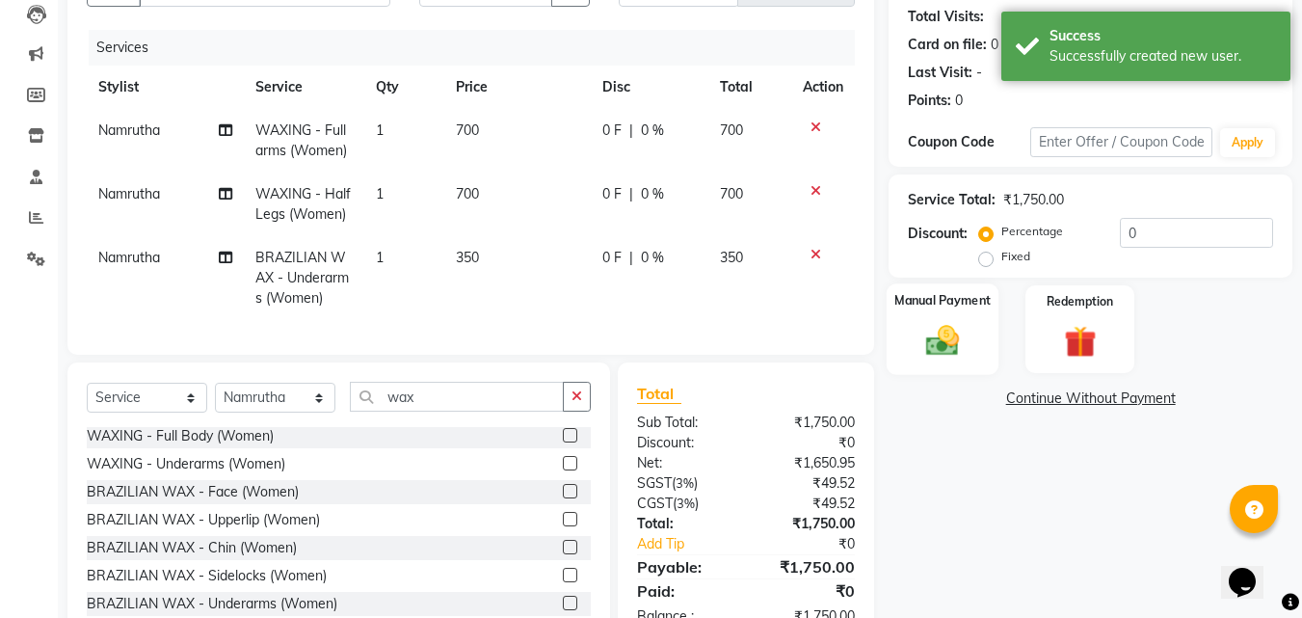
click at [926, 332] on img at bounding box center [942, 340] width 54 height 39
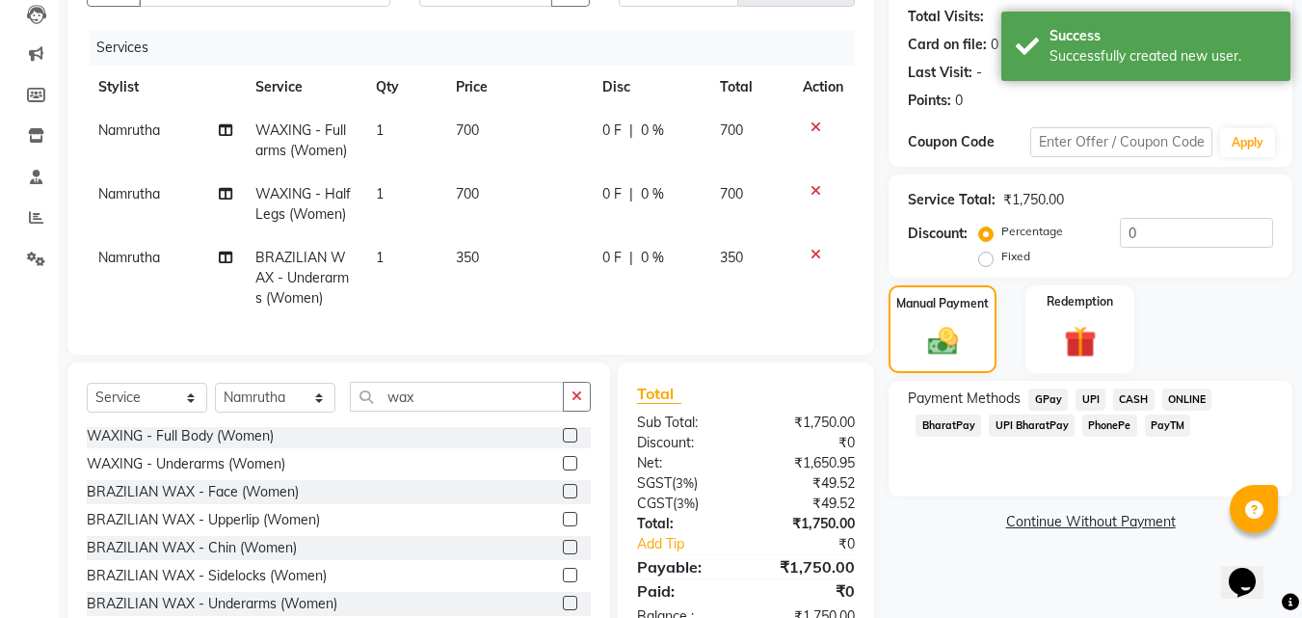
click at [1105, 421] on span "PhonePe" at bounding box center [1109, 425] width 55 height 22
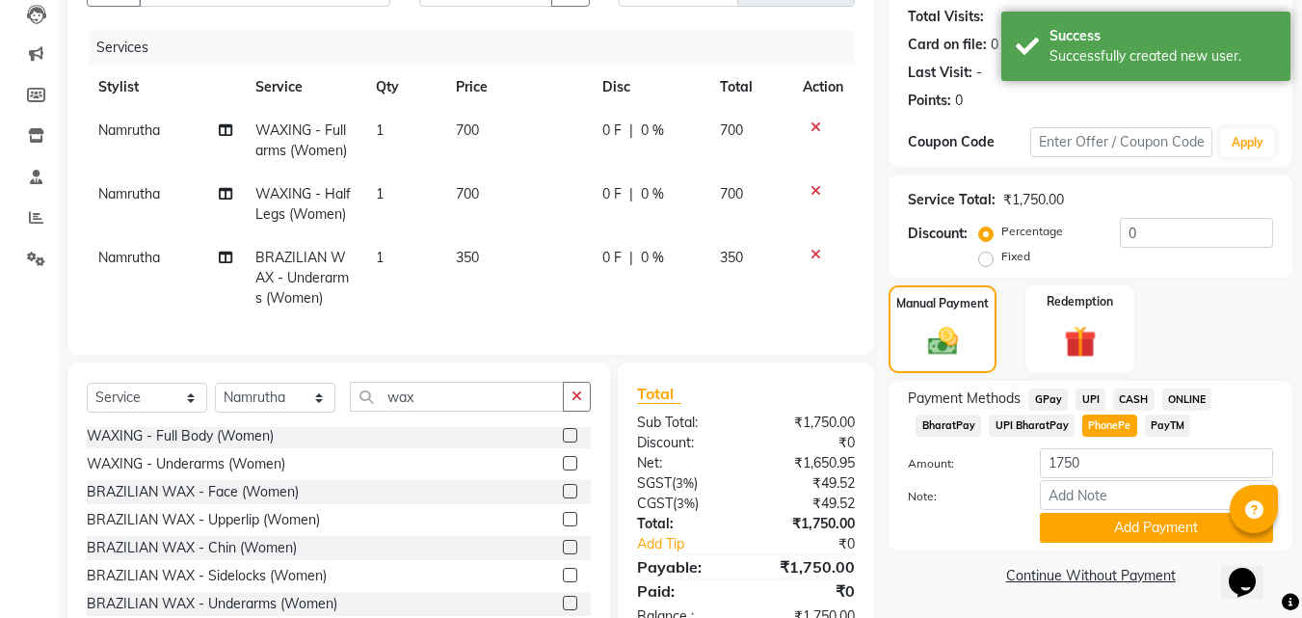
click at [1191, 399] on span "ONLINE" at bounding box center [1187, 399] width 50 height 22
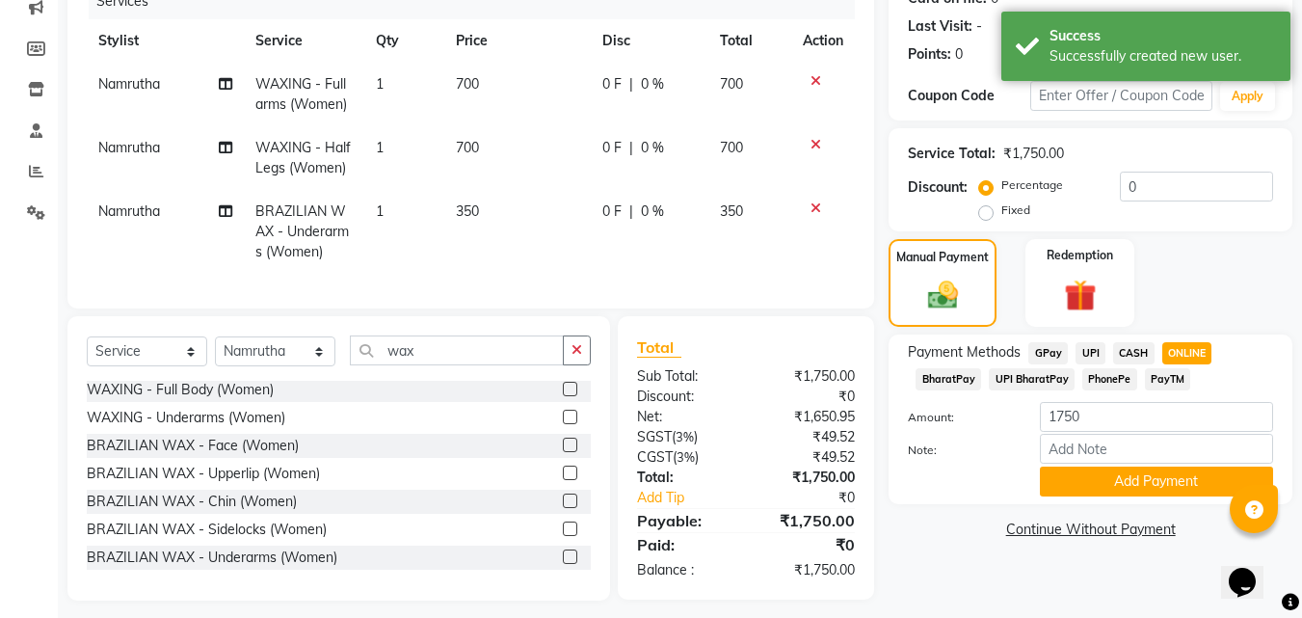
scroll to position [281, 0]
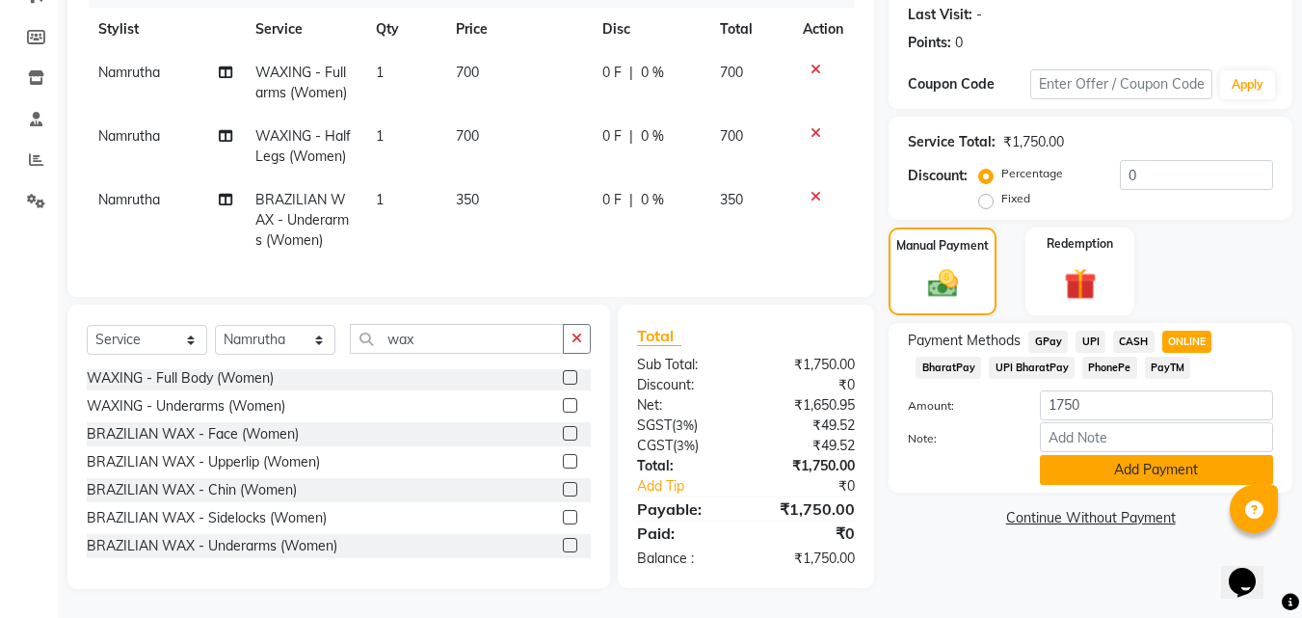
click at [1146, 455] on button "Add Payment" at bounding box center [1156, 470] width 233 height 30
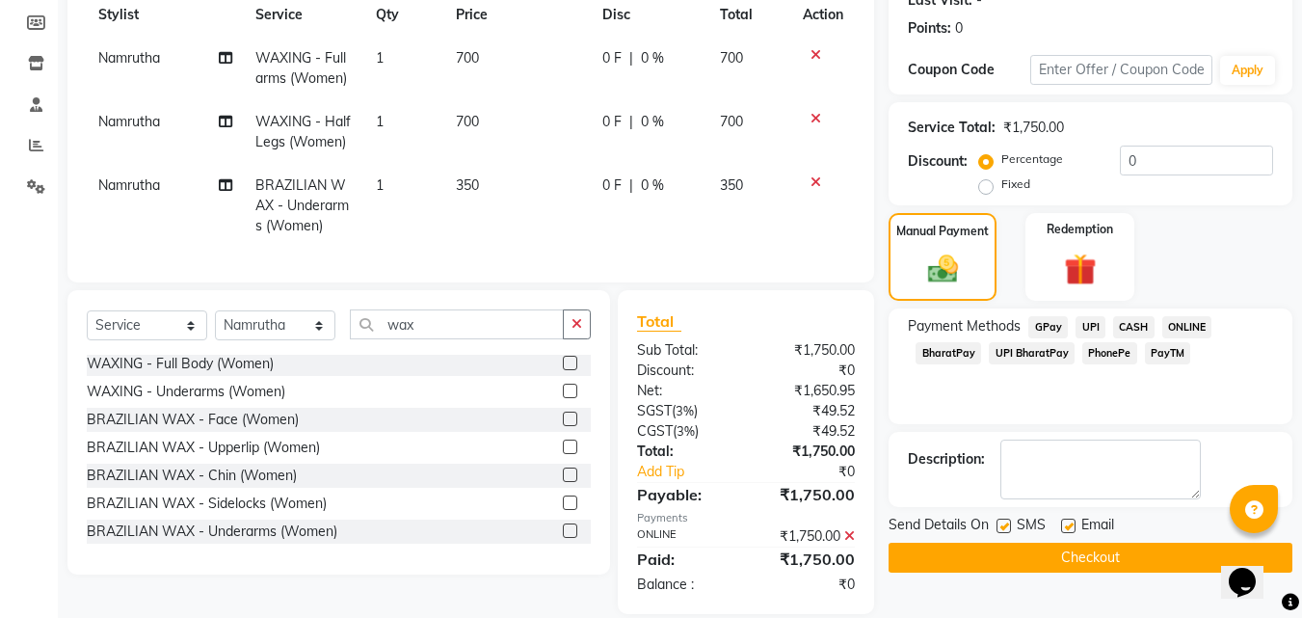
click at [994, 560] on button "Checkout" at bounding box center [1090, 557] width 404 height 30
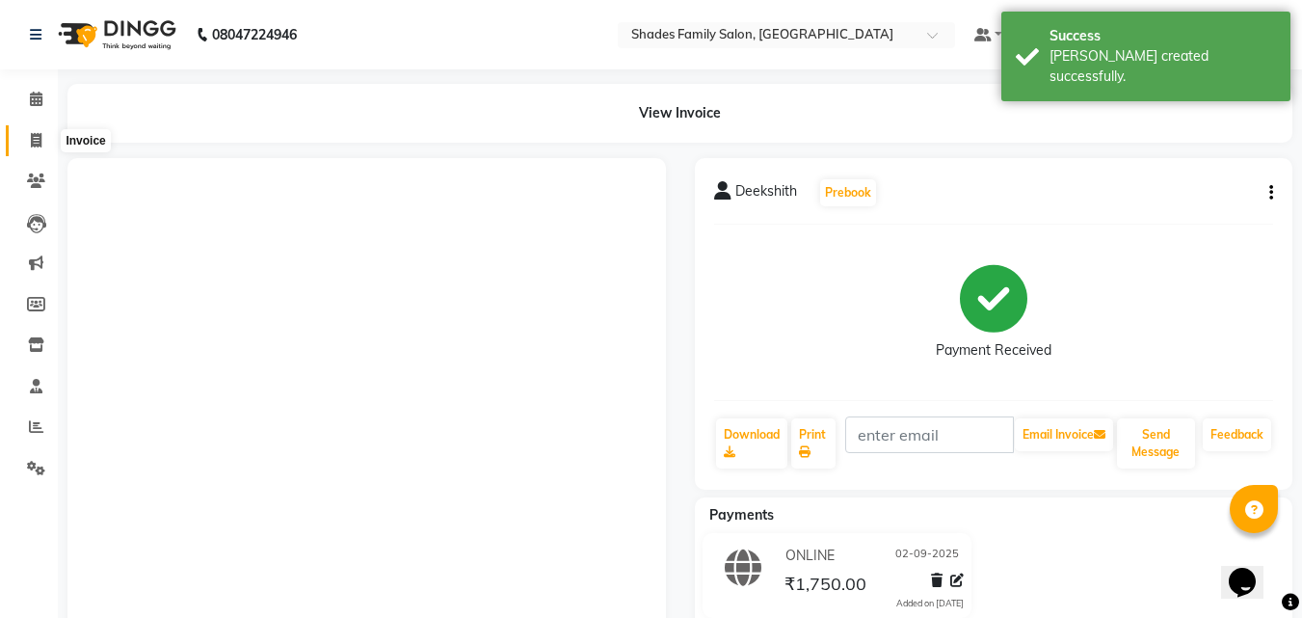
click at [36, 135] on icon at bounding box center [36, 140] width 11 height 14
select select "service"
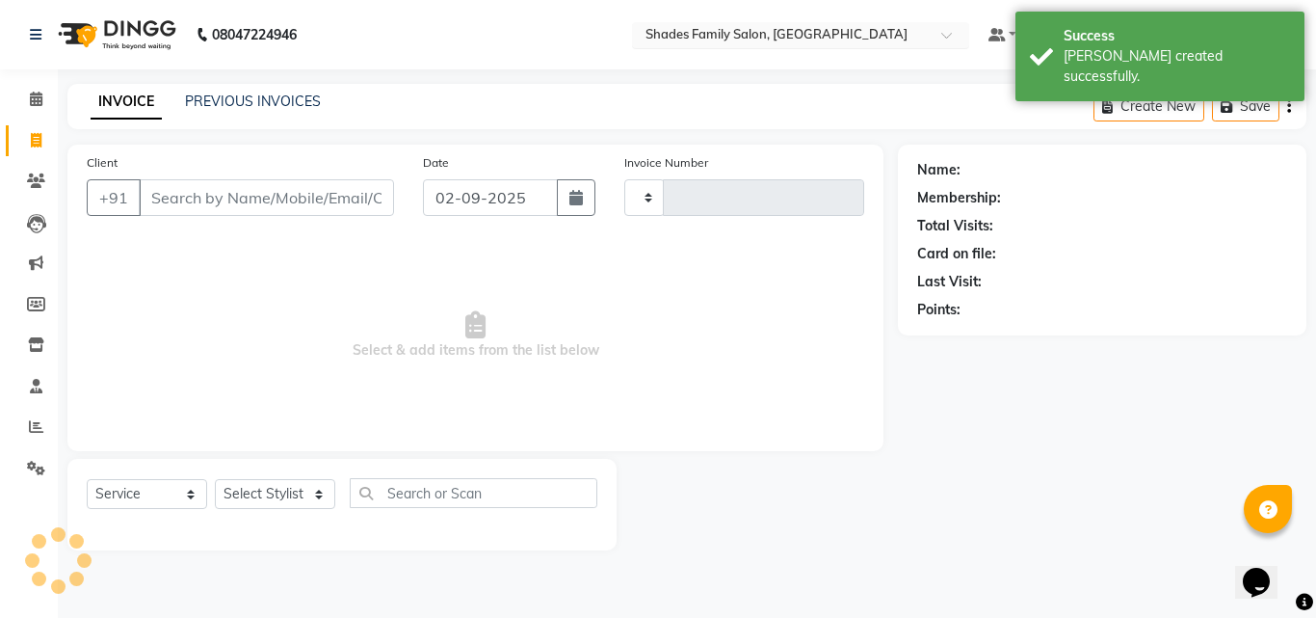
type input "1846"
select select "7447"
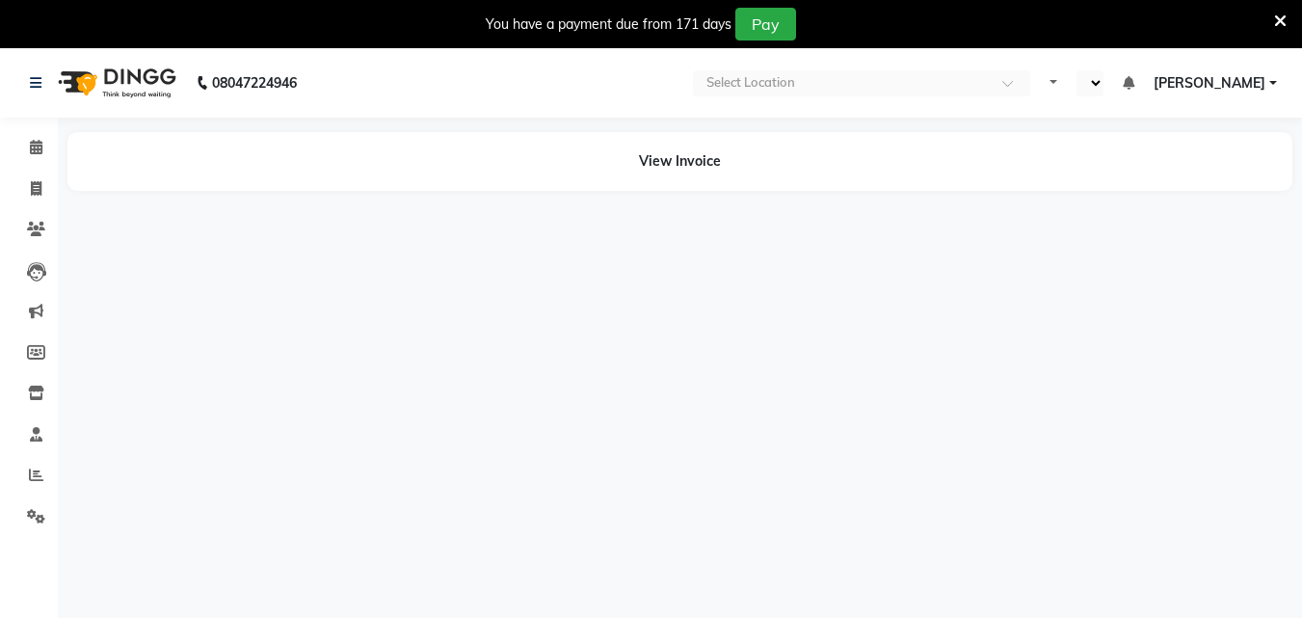
select select "en"
